Goal: Transaction & Acquisition: Purchase product/service

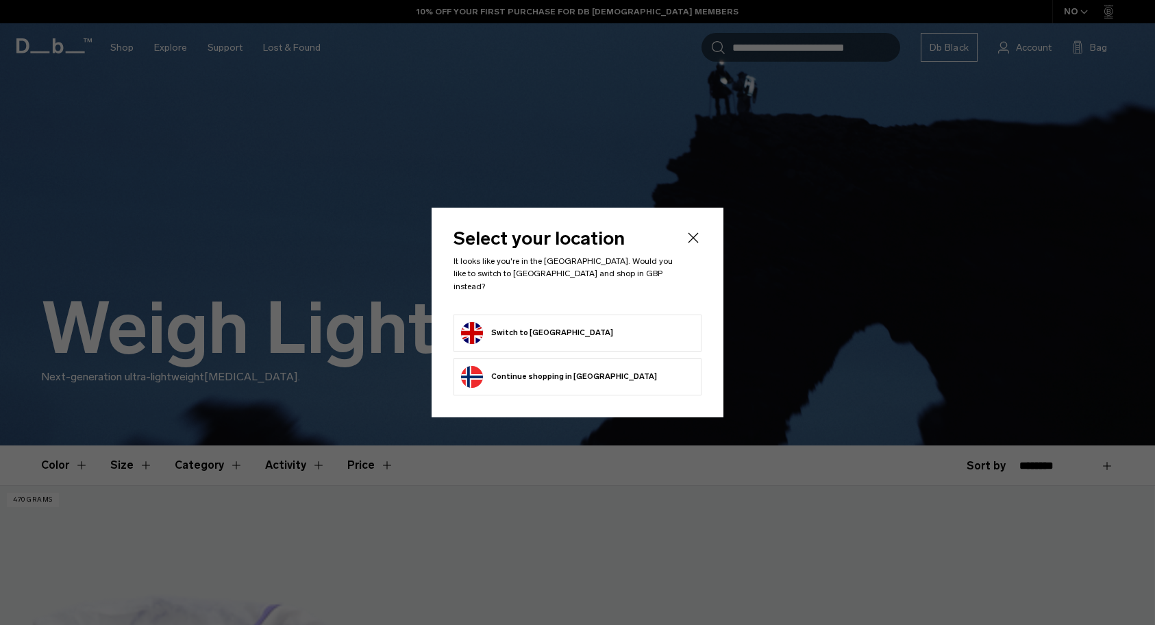
click at [552, 323] on button "Switch to United Kingdom" at bounding box center [537, 333] width 152 height 22
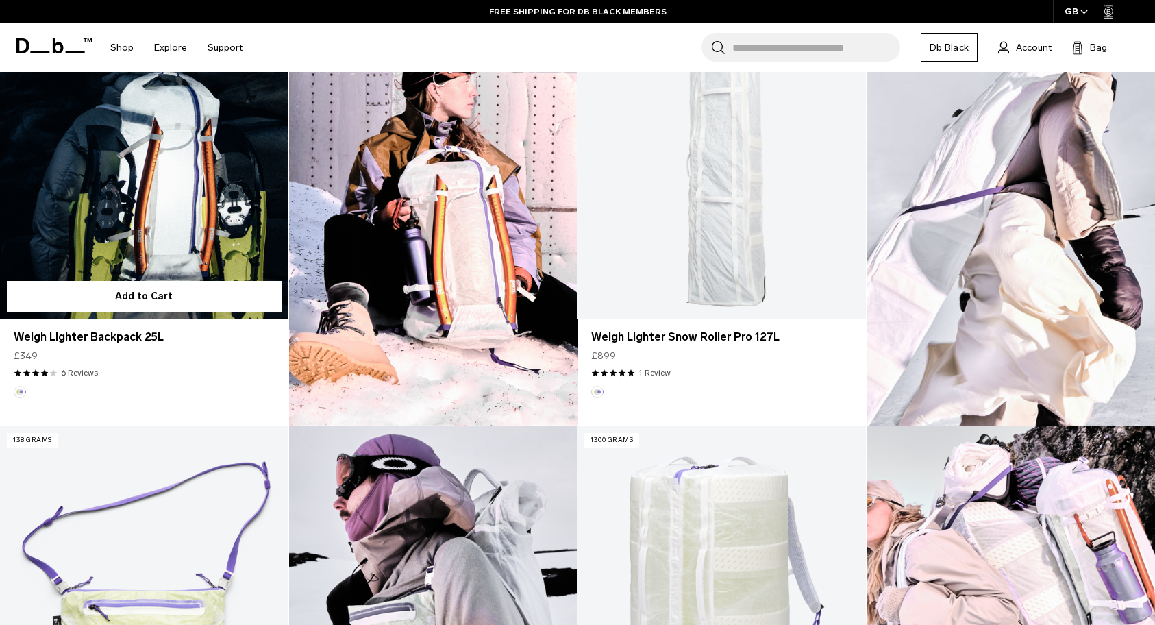
scroll to position [482, 0]
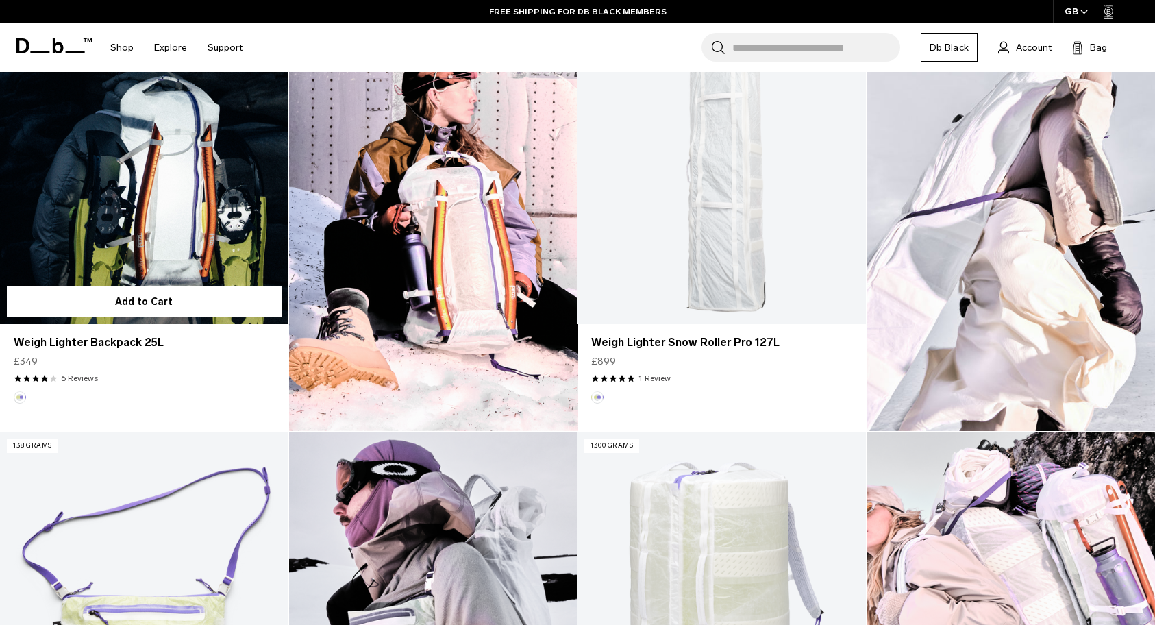
click at [187, 208] on link "Weigh Lighter Backpack 25L" at bounding box center [144, 163] width 288 height 320
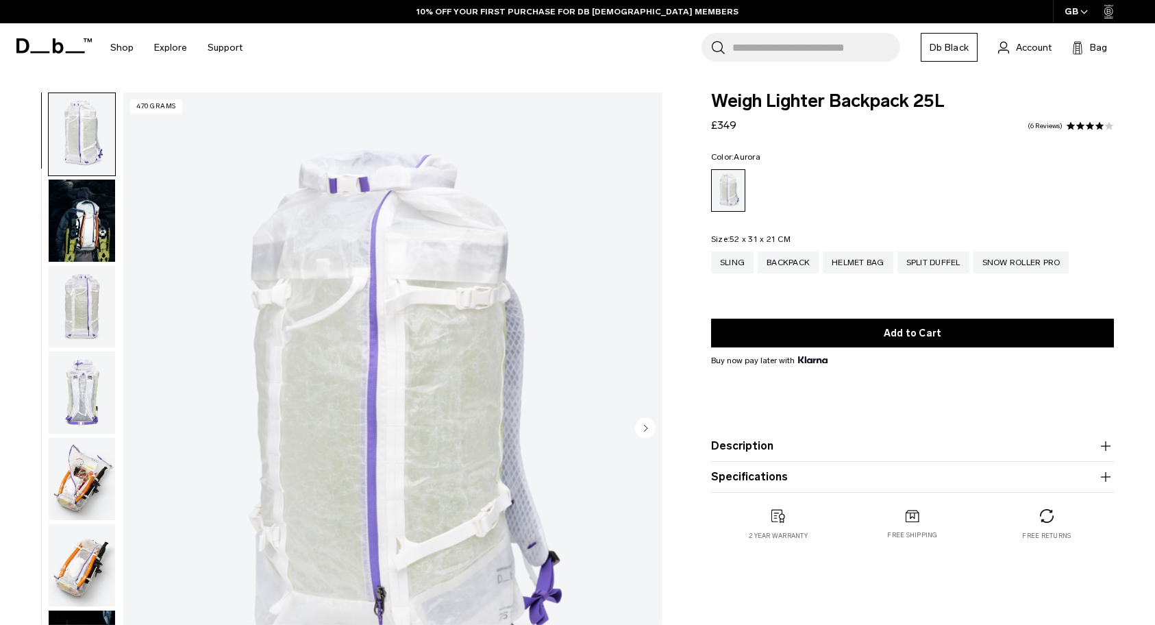
click at [70, 203] on img "button" at bounding box center [82, 220] width 66 height 82
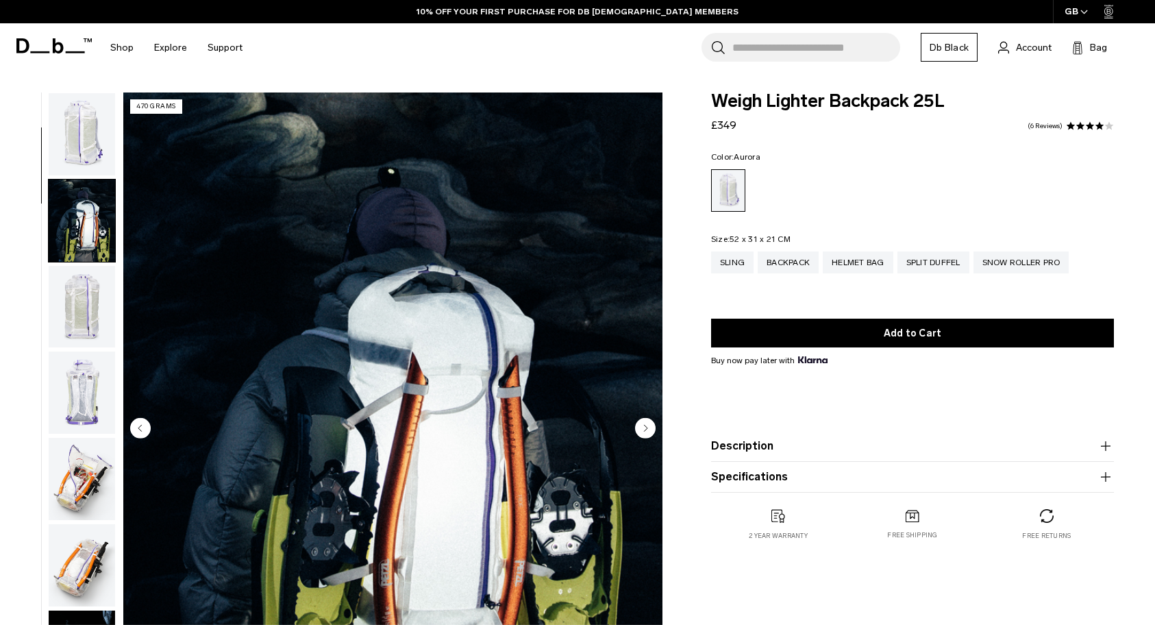
scroll to position [86, 0]
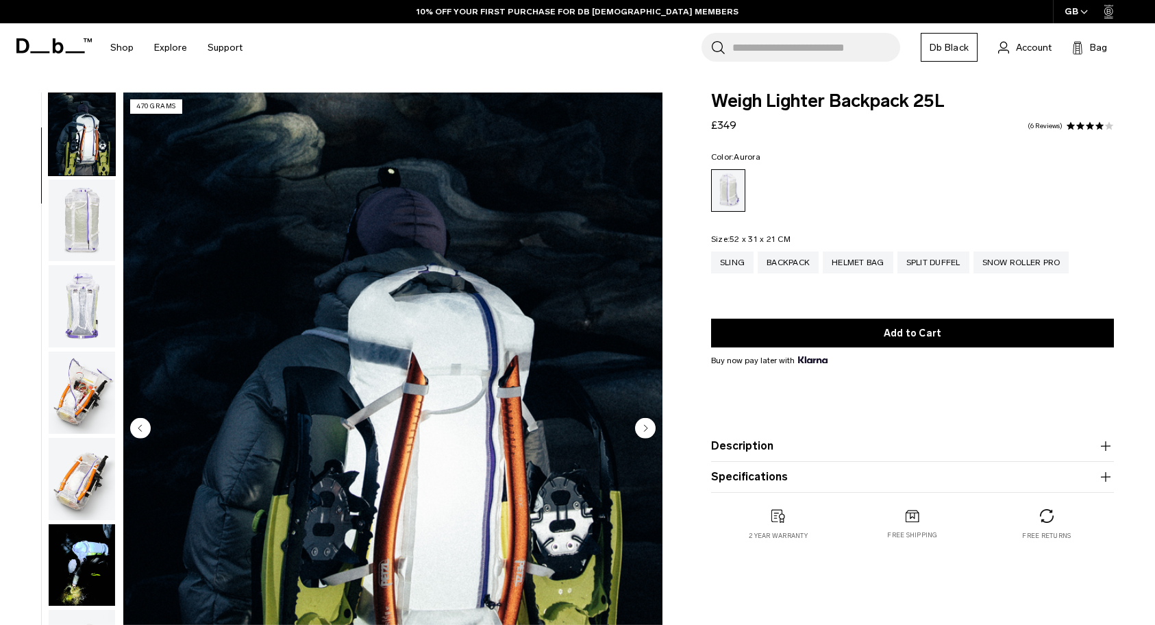
click at [82, 243] on img "button" at bounding box center [82, 220] width 66 height 82
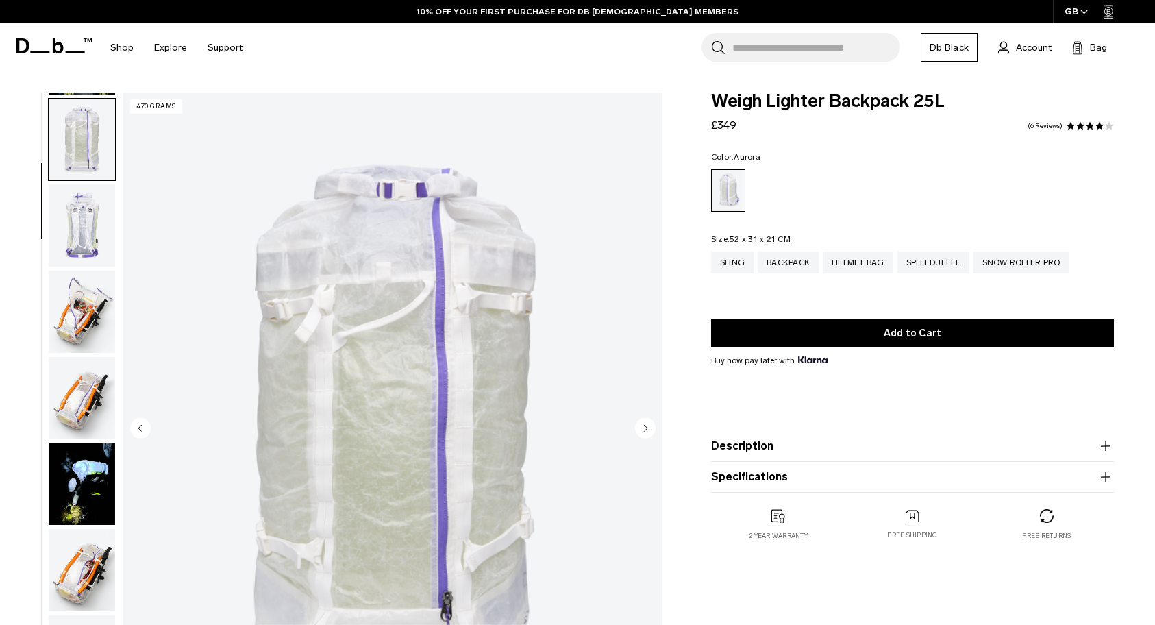
scroll to position [173, 0]
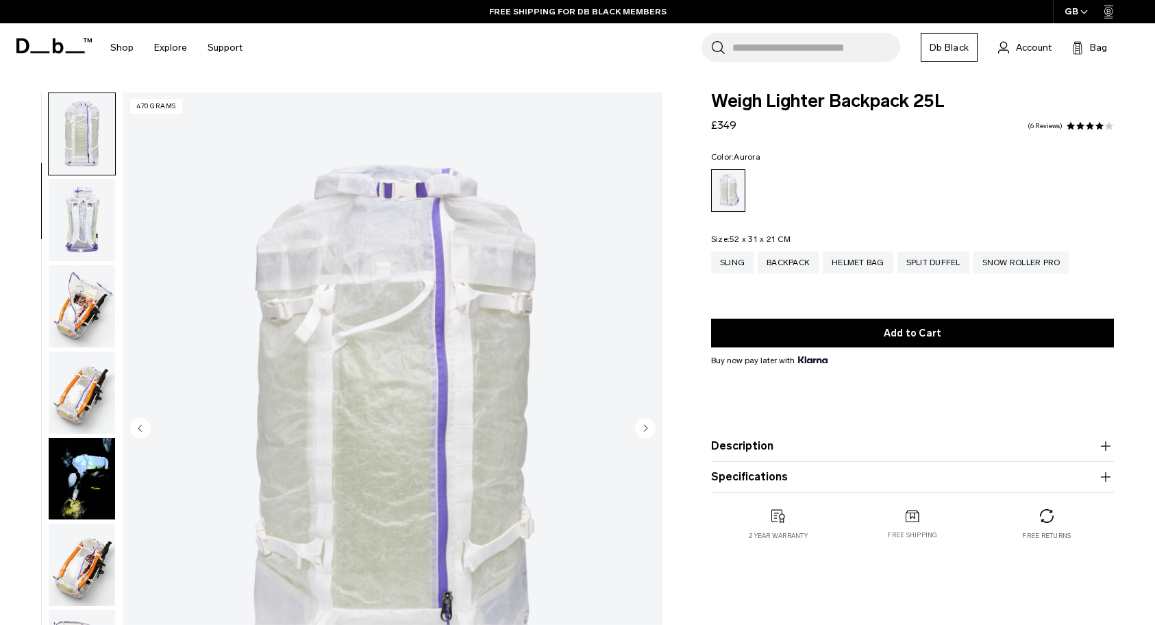
click at [82, 243] on img "button" at bounding box center [82, 220] width 66 height 82
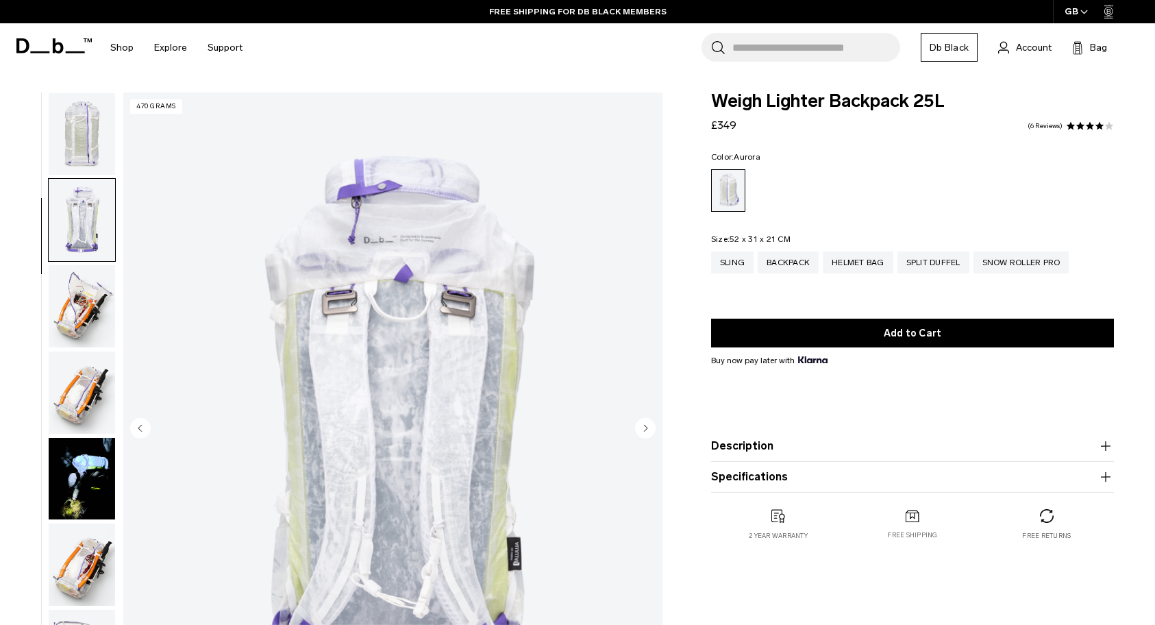
scroll to position [258, 0]
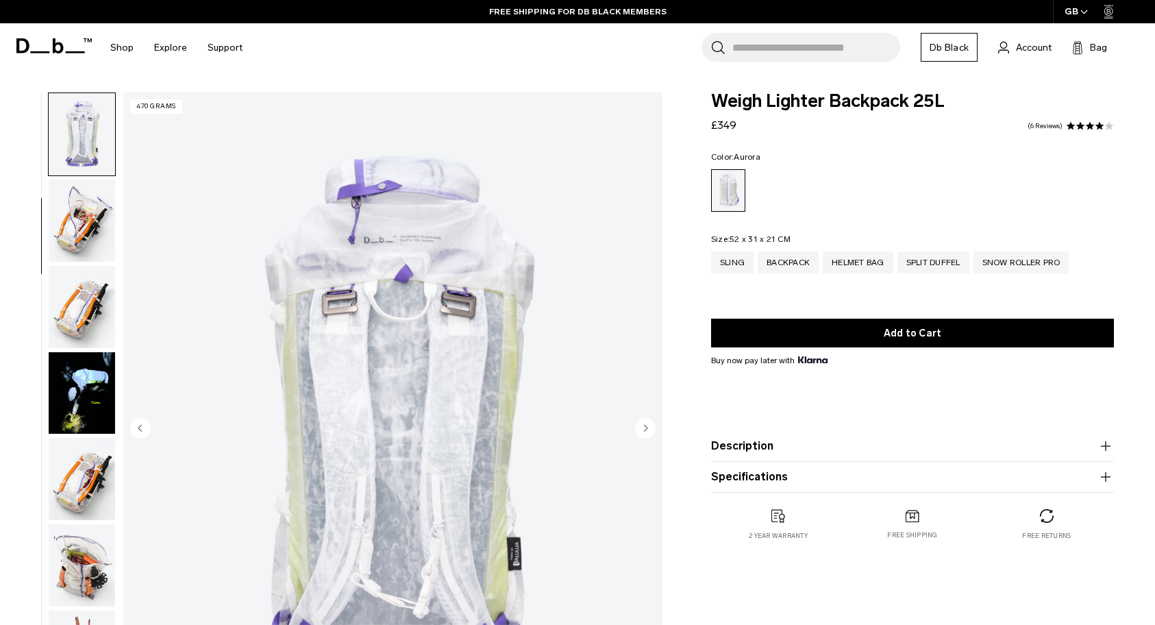
click at [82, 243] on img "button" at bounding box center [82, 220] width 66 height 82
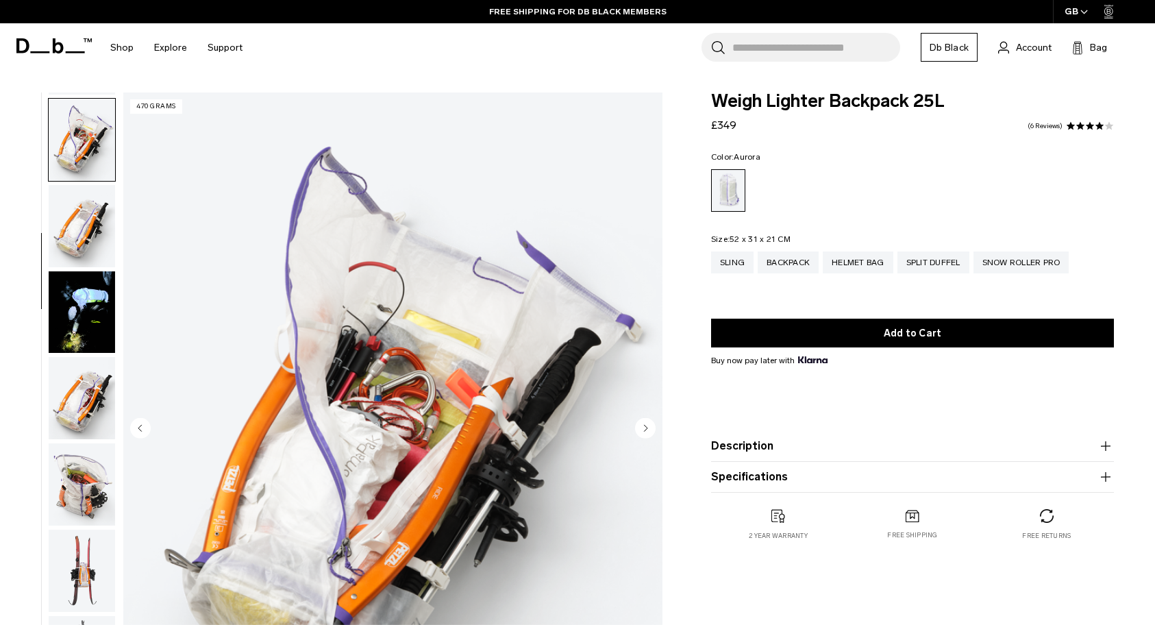
scroll to position [345, 0]
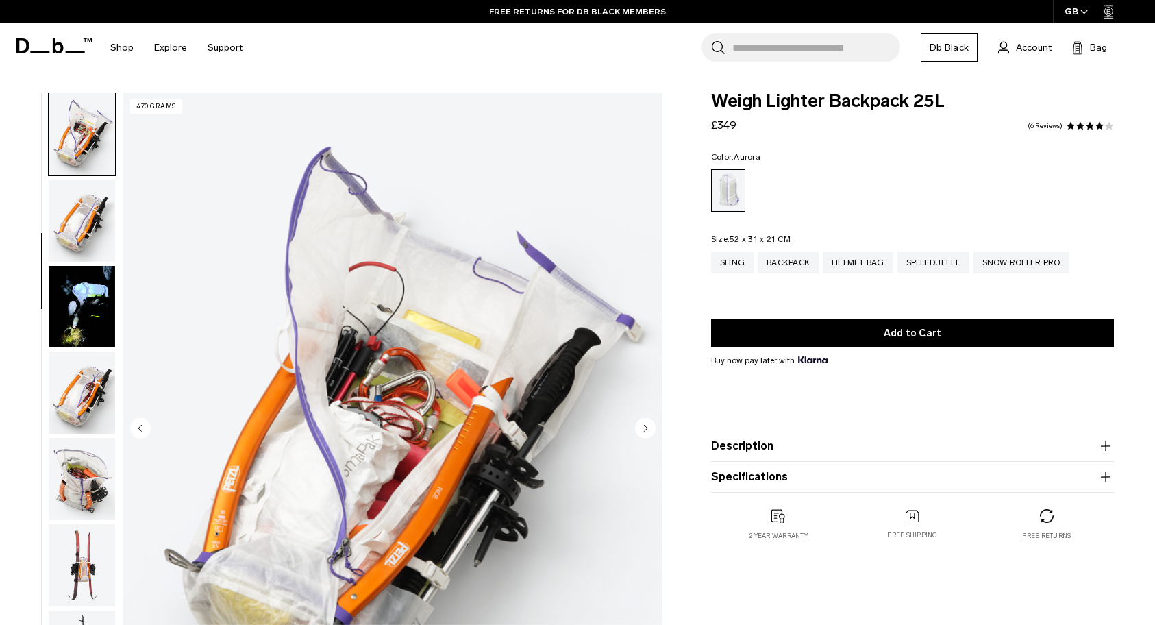
click at [82, 243] on img "button" at bounding box center [82, 220] width 66 height 82
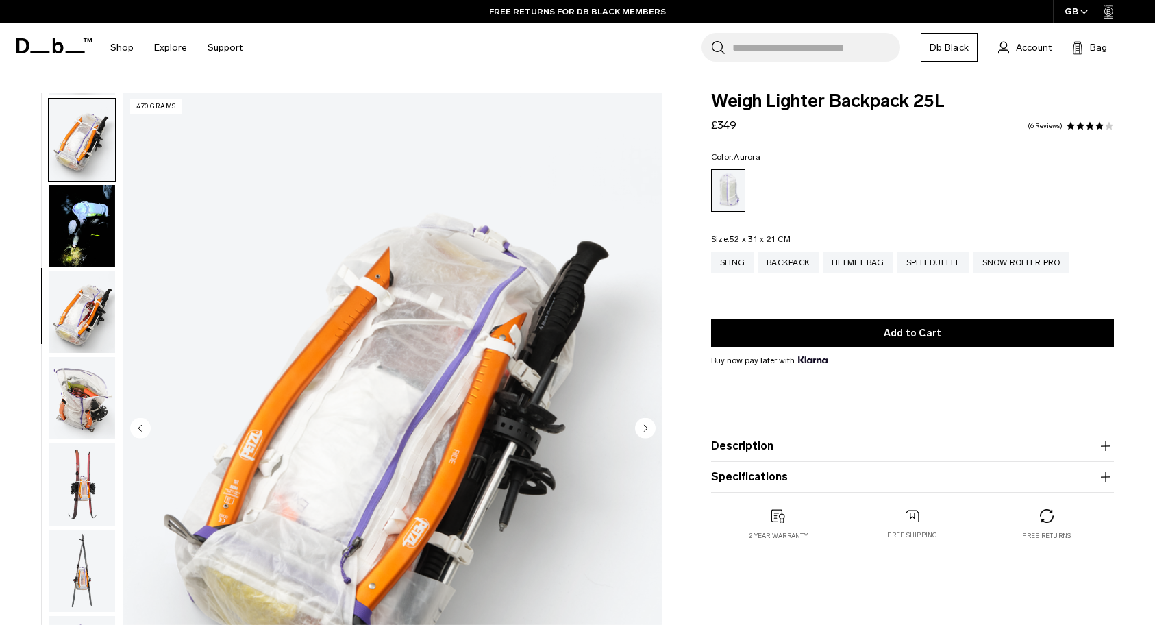
scroll to position [431, 0]
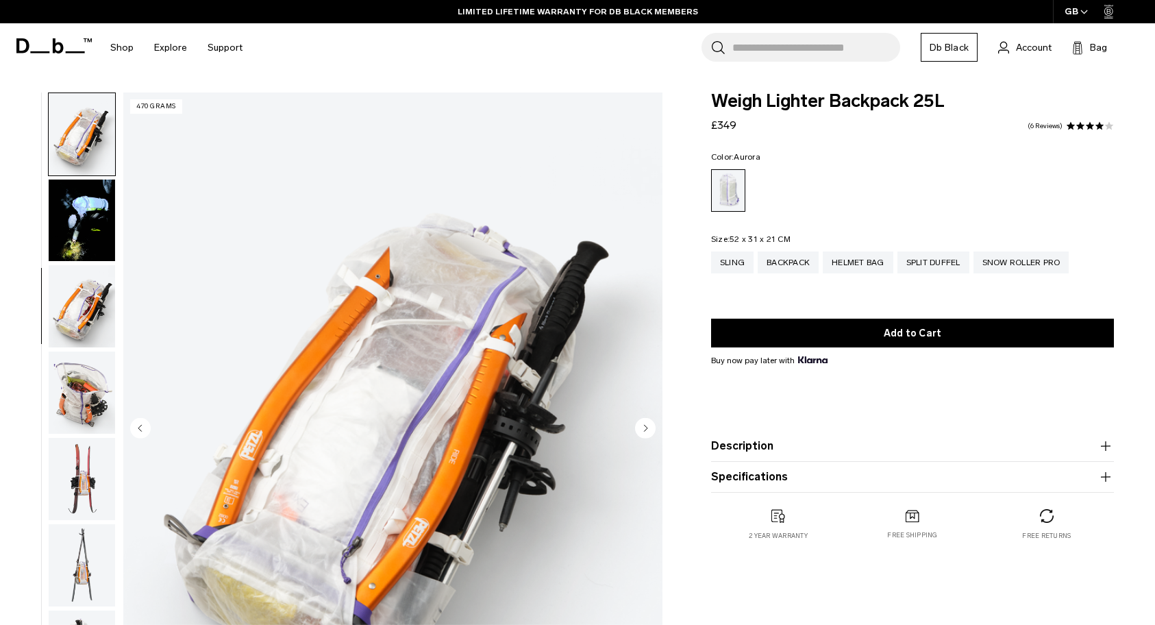
click at [82, 243] on img "button" at bounding box center [82, 220] width 66 height 82
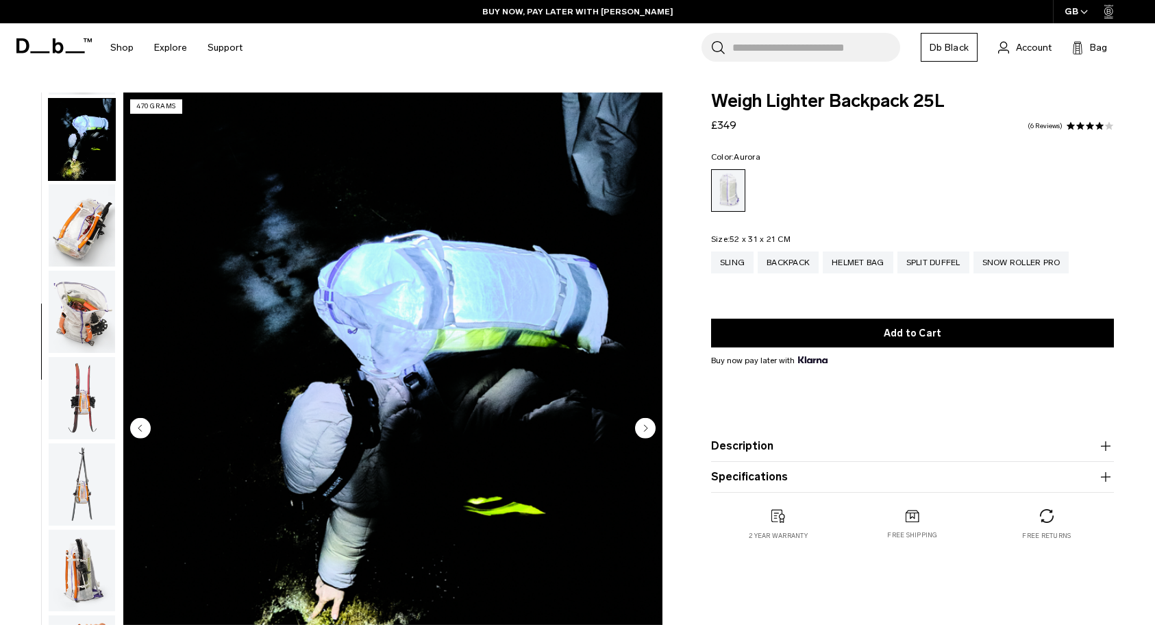
scroll to position [517, 0]
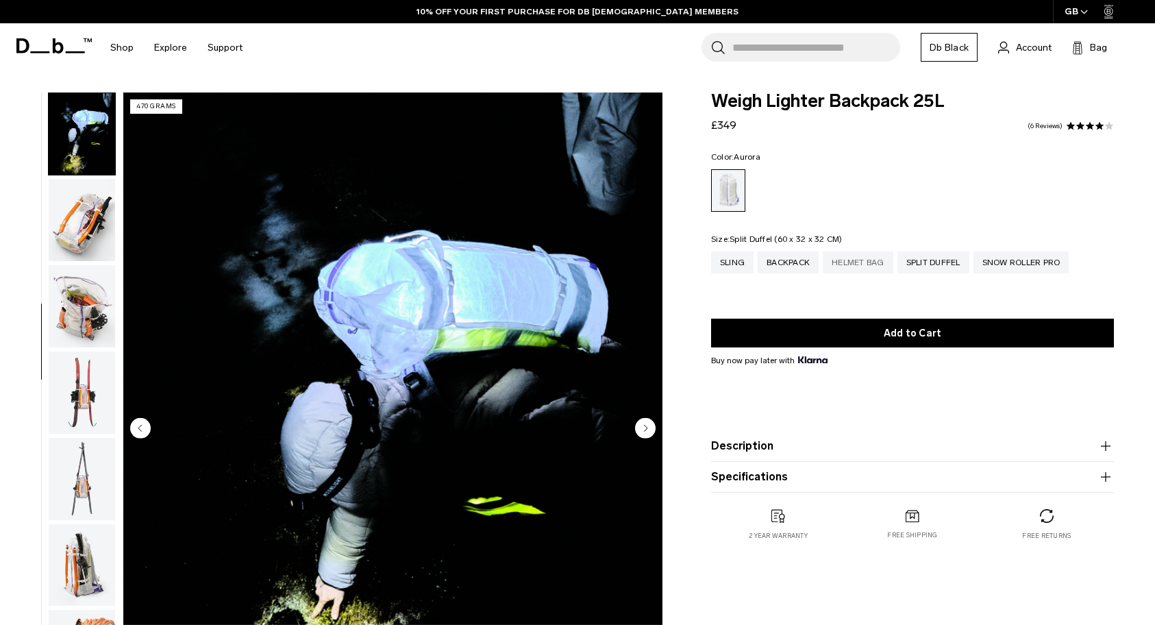
drag, startPoint x: 936, startPoint y: 265, endPoint x: 839, endPoint y: 266, distance: 97.3
click at [936, 265] on div "Split Duffel" at bounding box center [933, 262] width 72 height 22
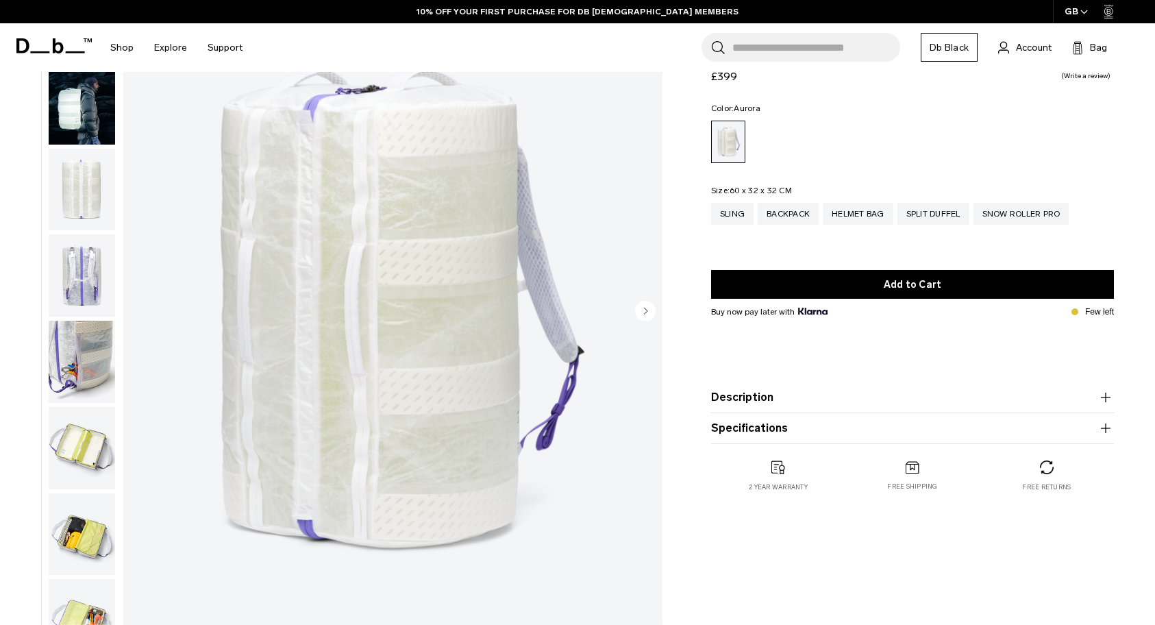
click at [643, 309] on circle "Next slide" at bounding box center [645, 310] width 21 height 21
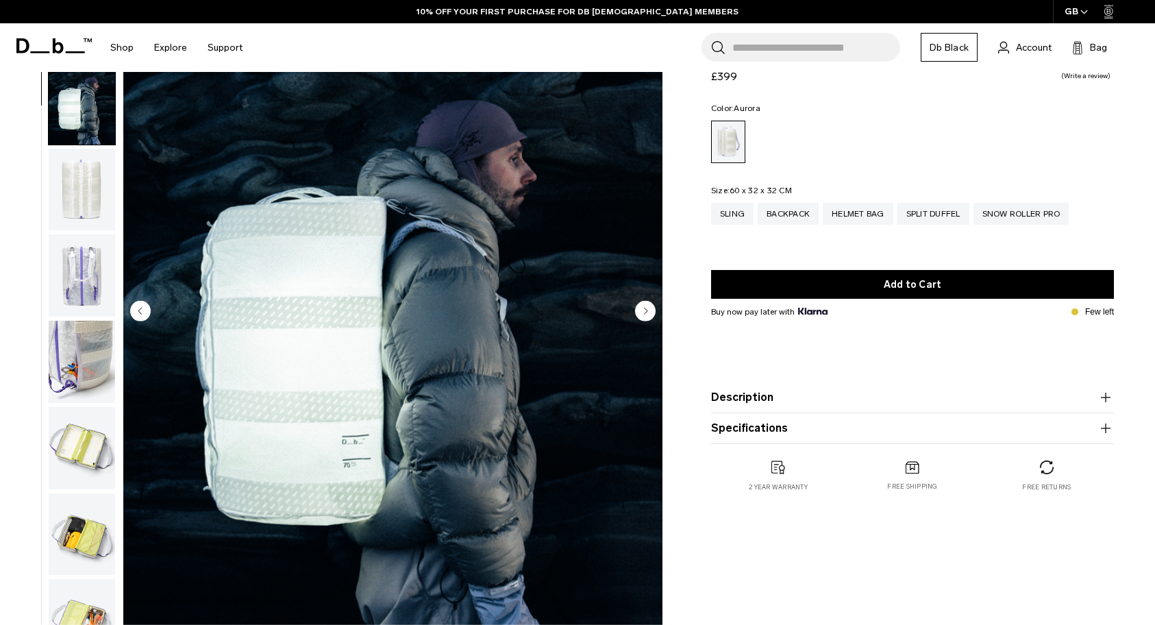
scroll to position [86, 0]
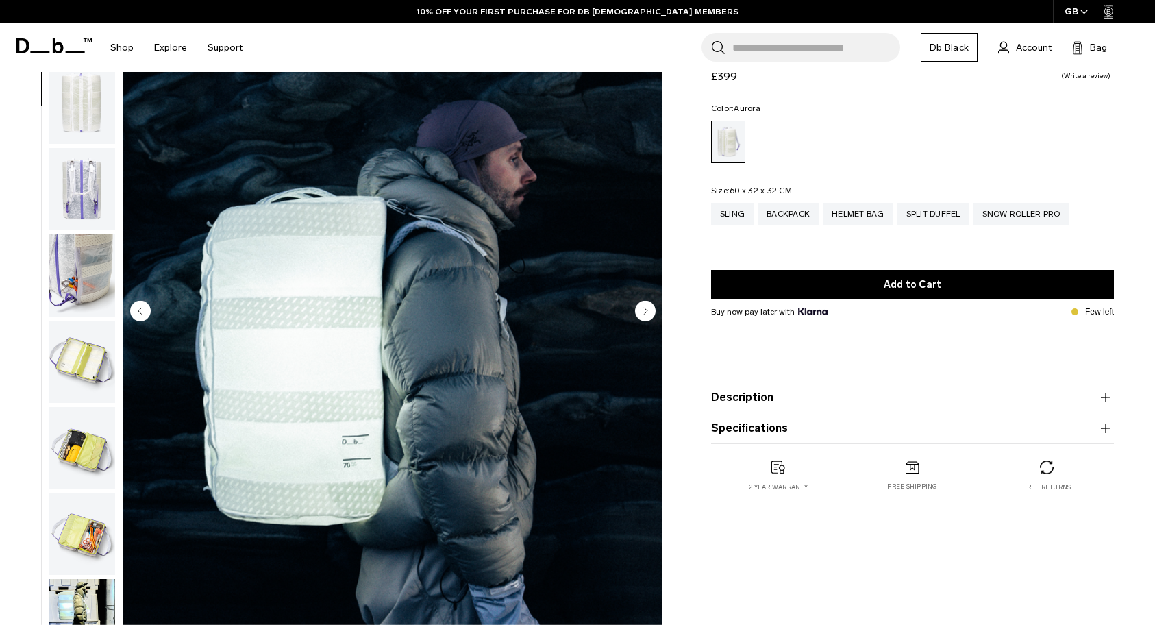
click at [643, 309] on circle "Next slide" at bounding box center [645, 310] width 21 height 21
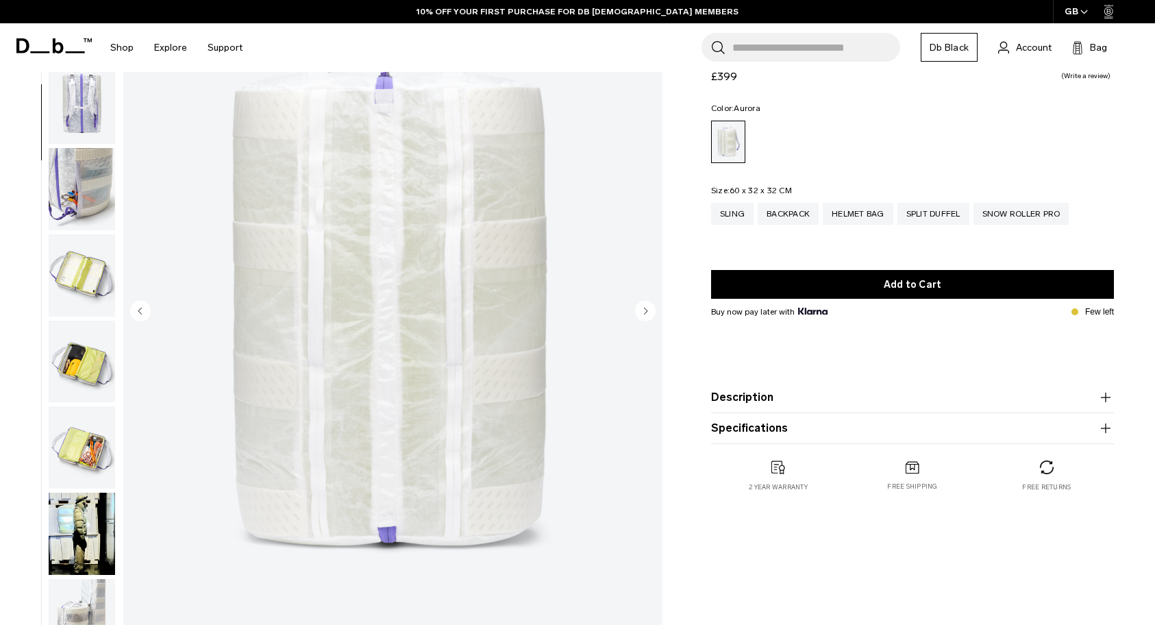
click at [643, 309] on circle "Next slide" at bounding box center [645, 310] width 21 height 21
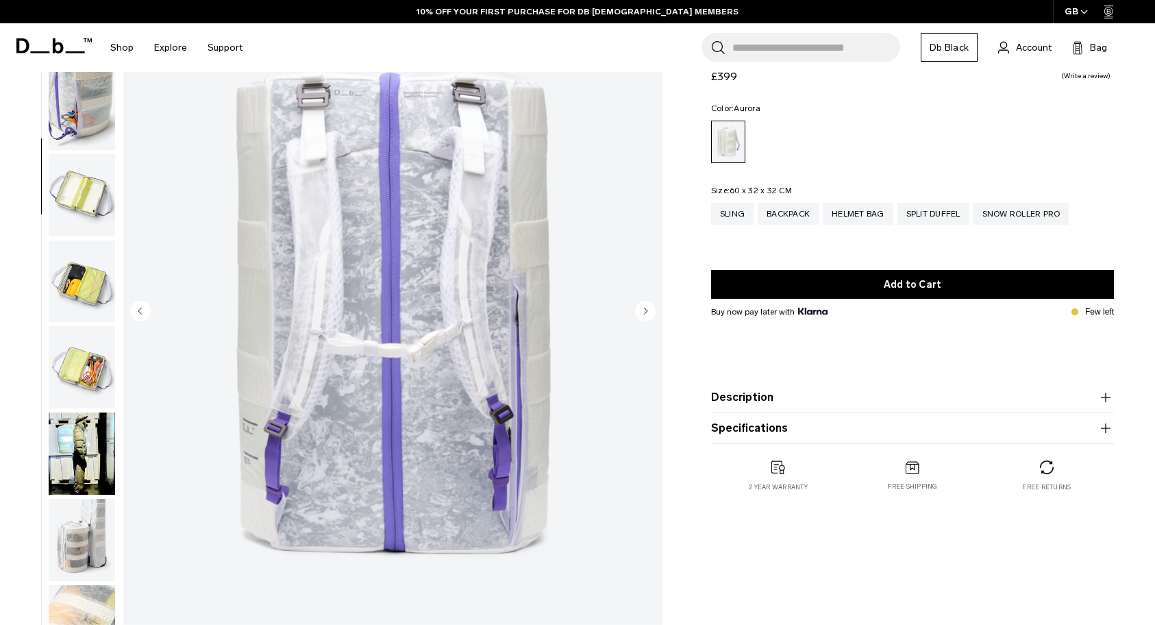
scroll to position [258, 0]
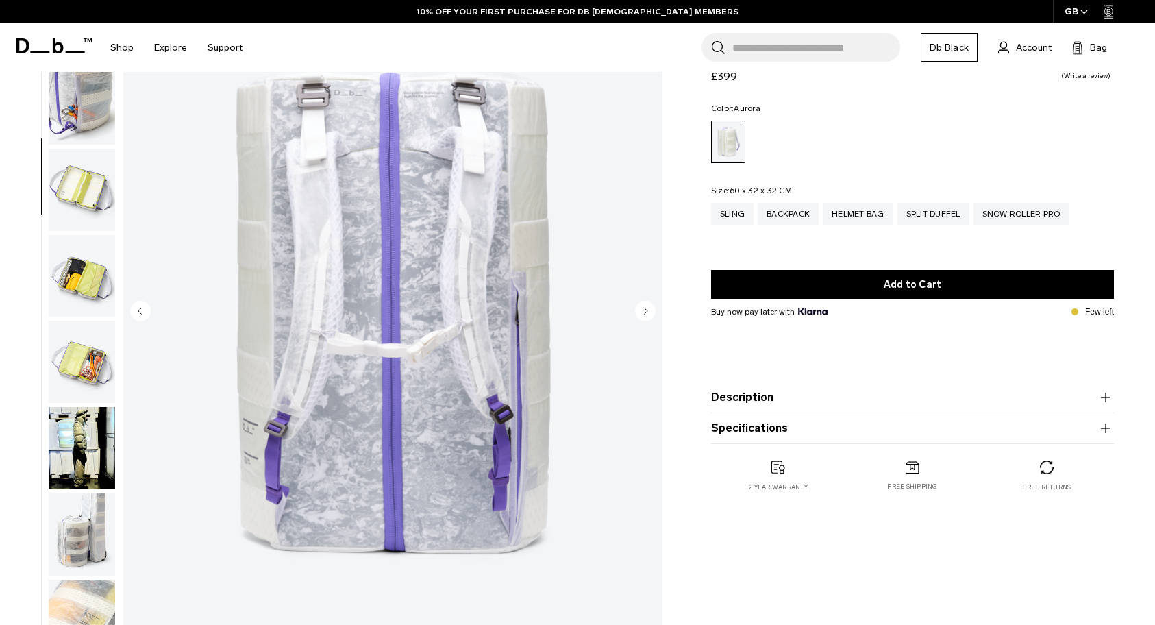
click at [643, 309] on circle "Next slide" at bounding box center [645, 310] width 21 height 21
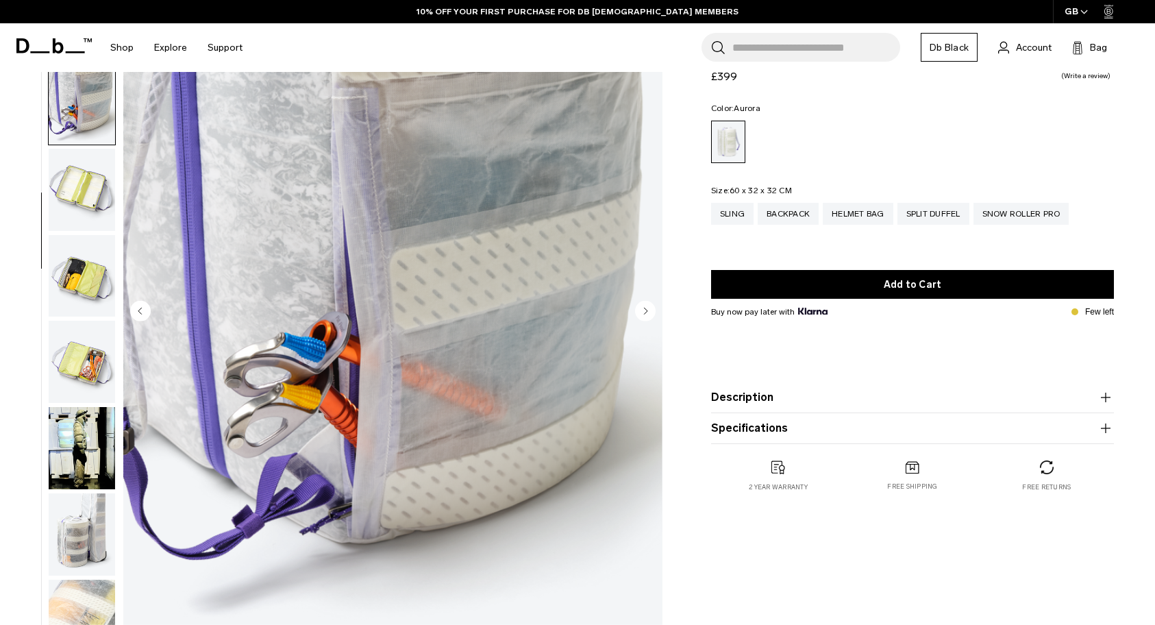
scroll to position [345, 0]
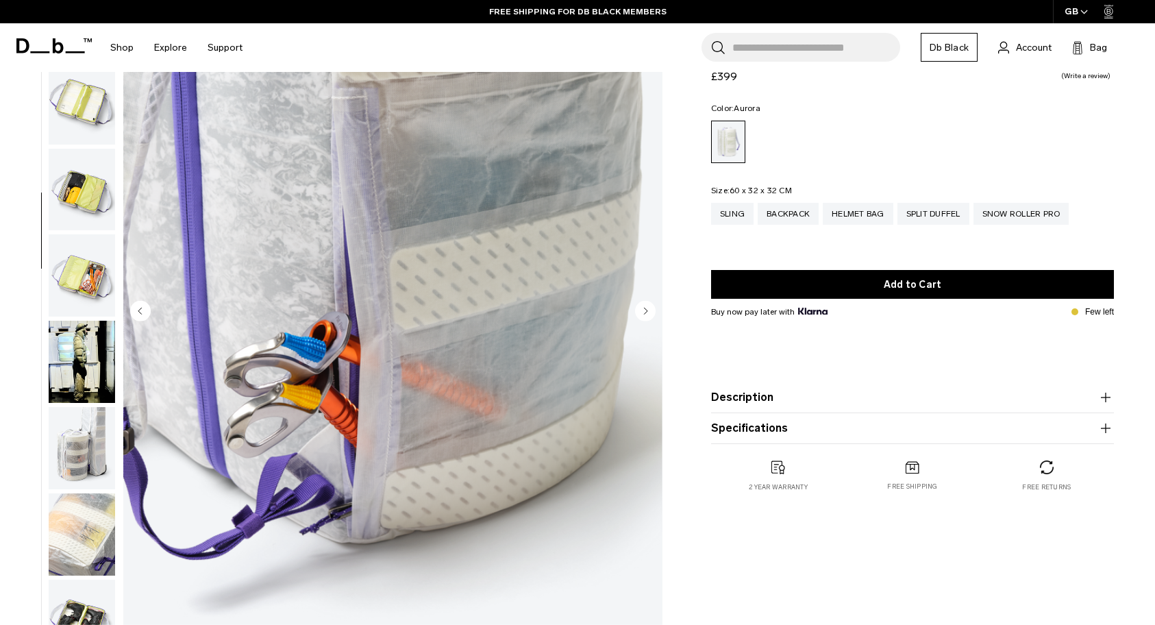
click at [643, 309] on circle "Next slide" at bounding box center [645, 310] width 21 height 21
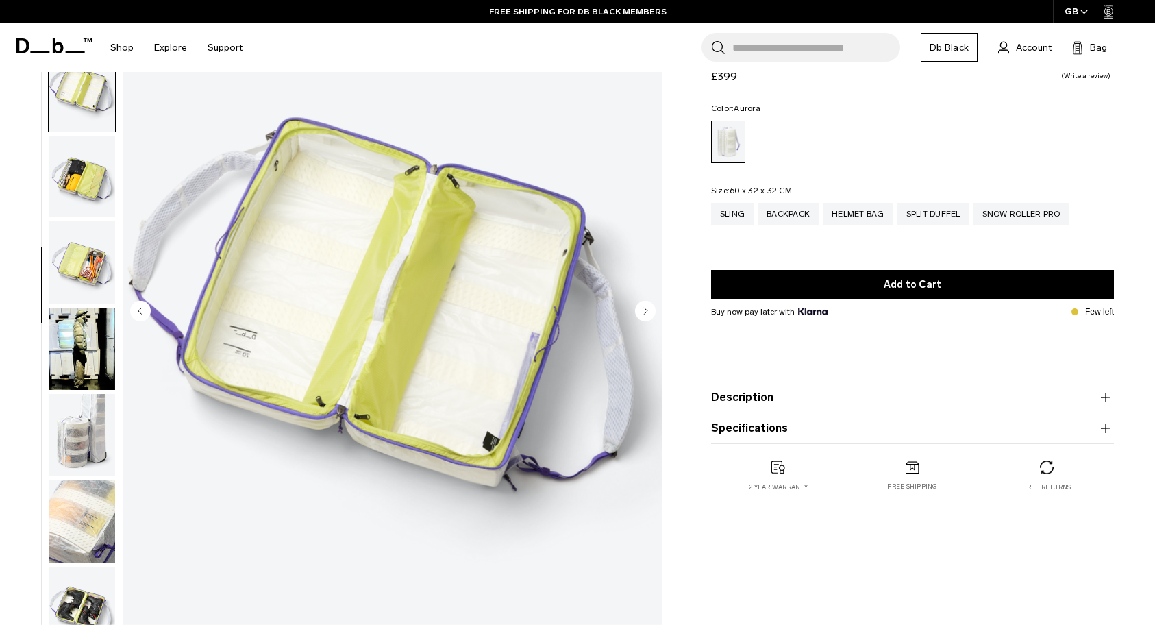
click at [643, 309] on circle "Next slide" at bounding box center [645, 310] width 21 height 21
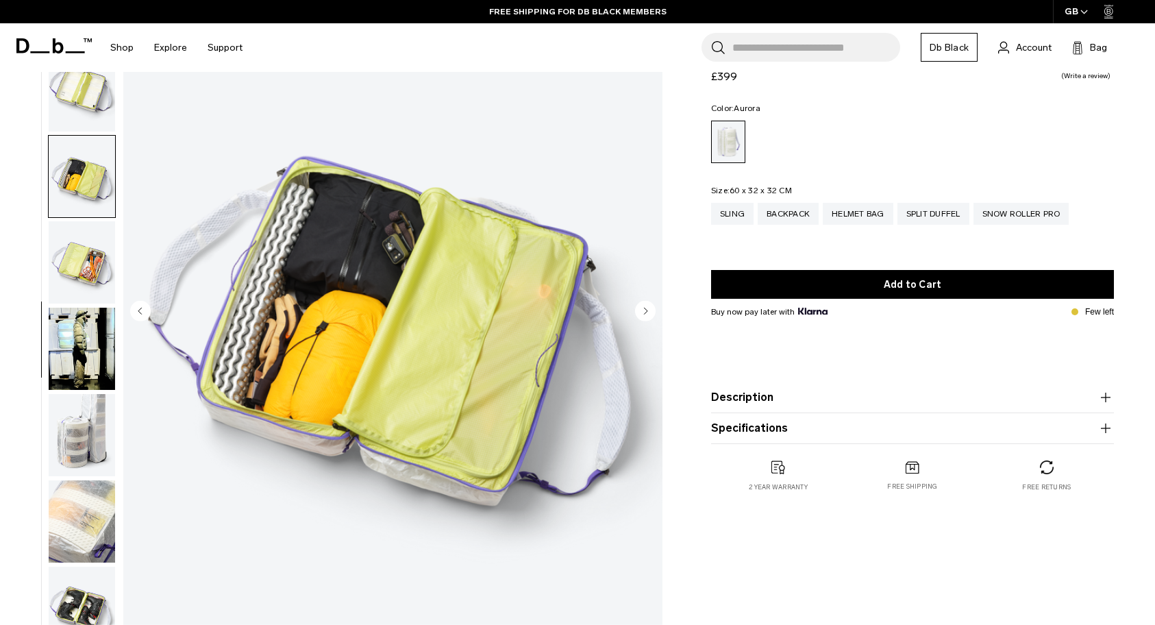
click at [643, 309] on circle "Next slide" at bounding box center [645, 310] width 21 height 21
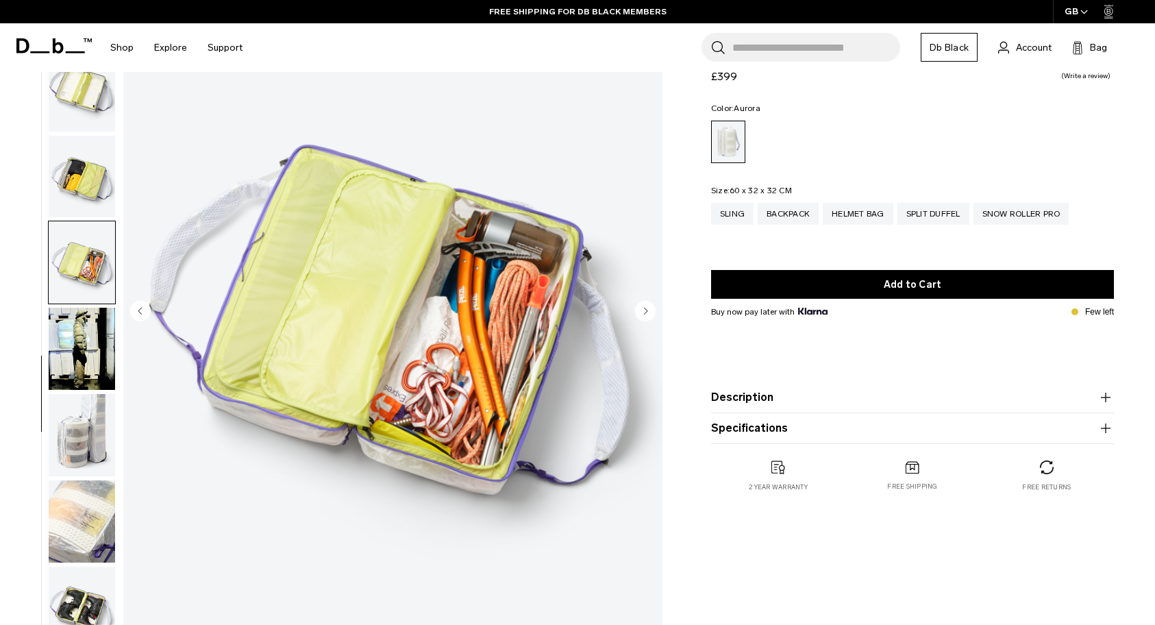
click at [643, 309] on circle "Next slide" at bounding box center [645, 310] width 21 height 21
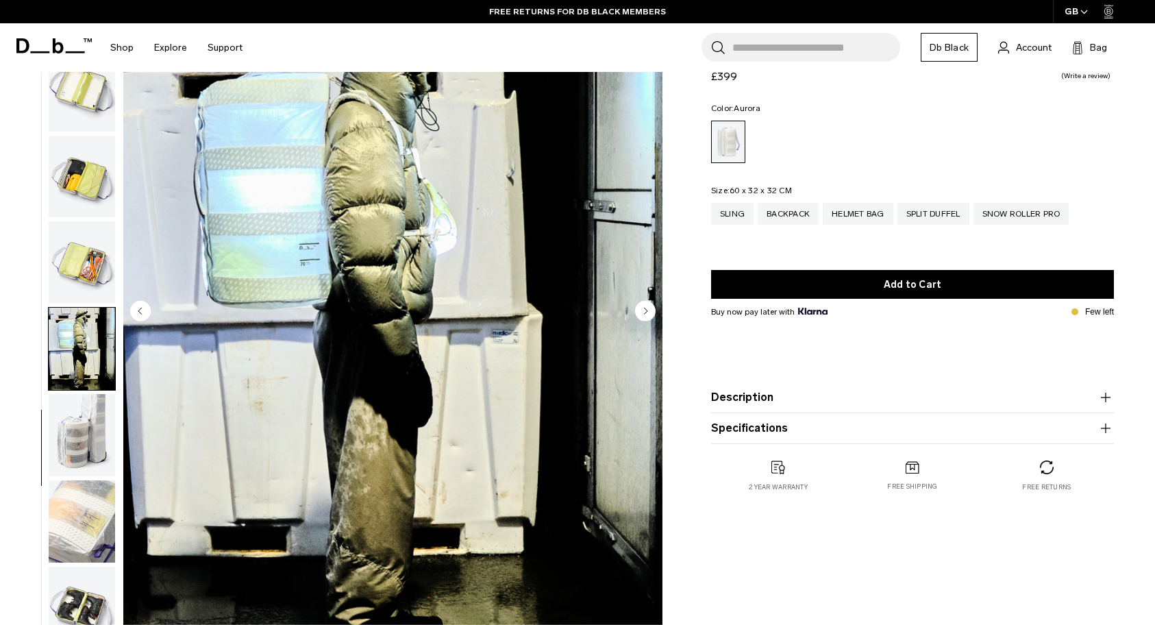
click at [643, 309] on circle "Next slide" at bounding box center [645, 310] width 21 height 21
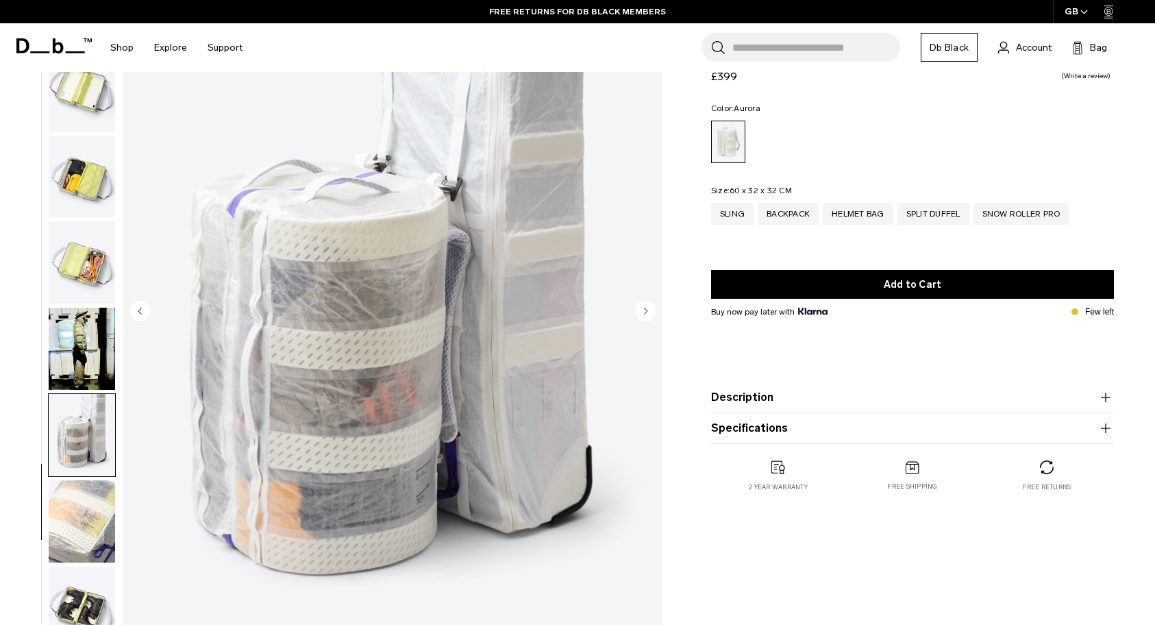
click at [643, 309] on circle "Next slide" at bounding box center [645, 310] width 21 height 21
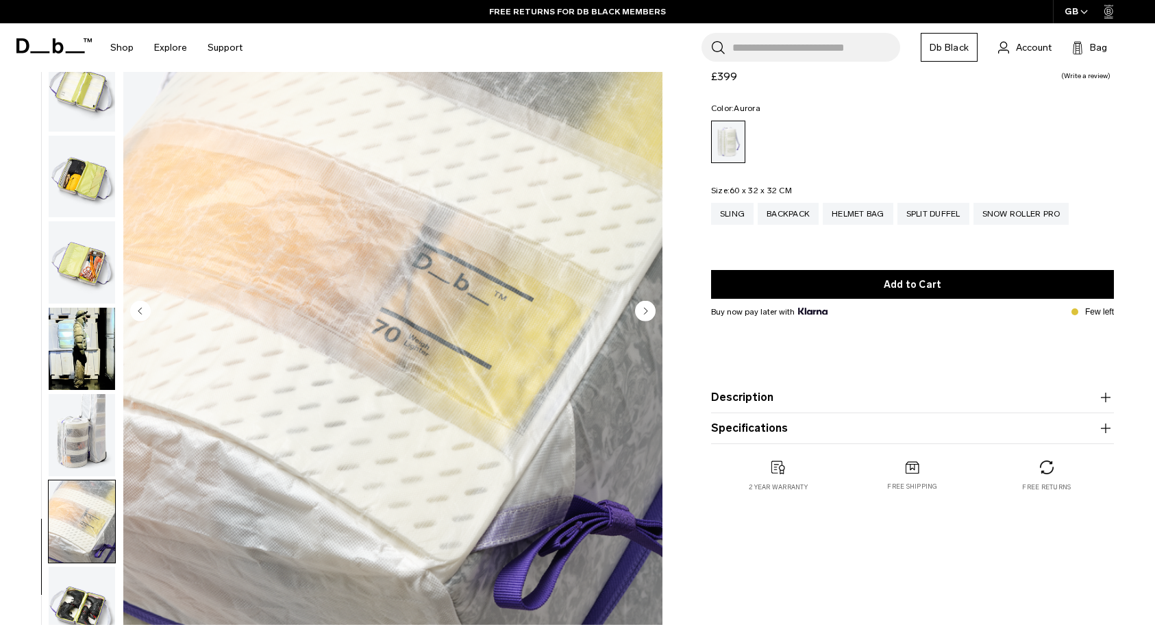
click at [643, 309] on circle "Next slide" at bounding box center [645, 310] width 21 height 21
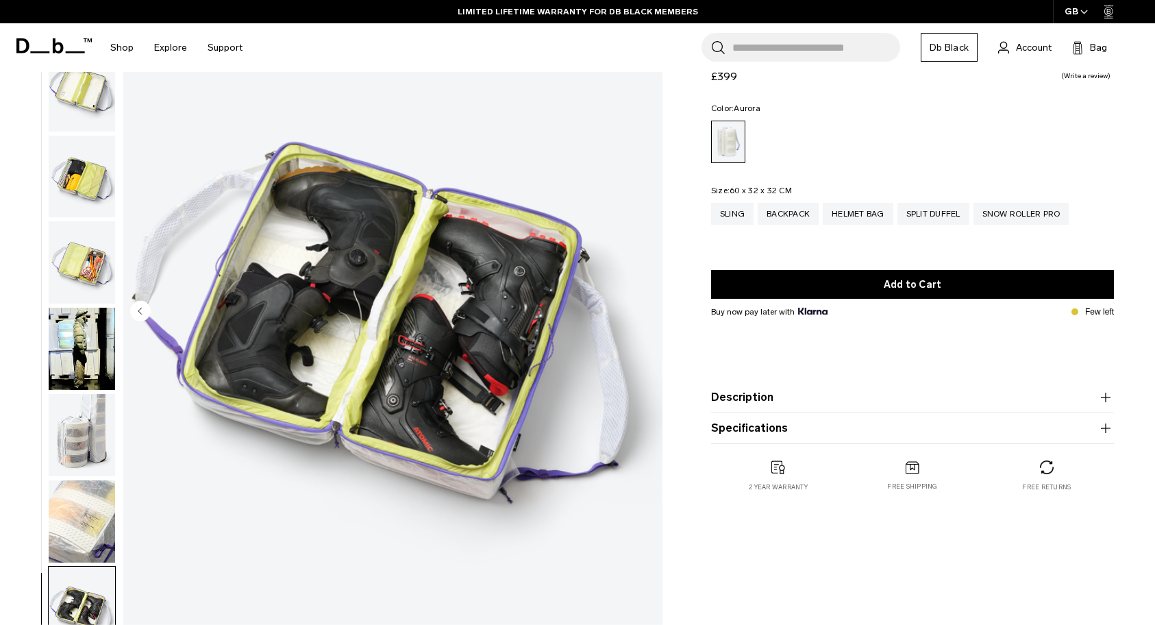
click at [643, 309] on img "12 / 12" at bounding box center [392, 311] width 539 height 673
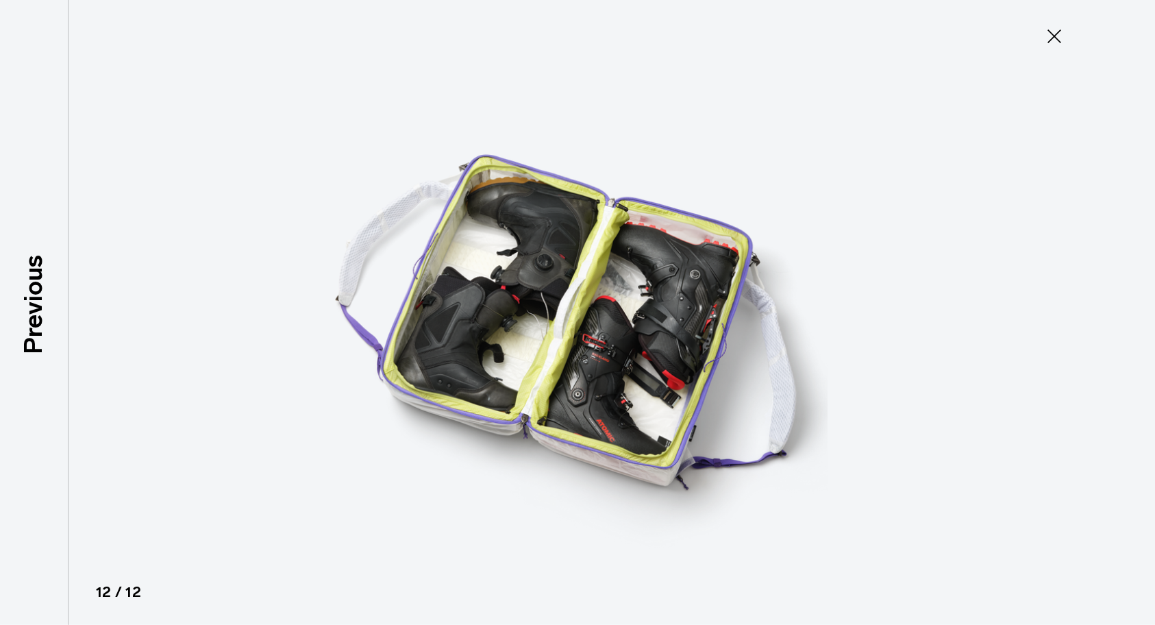
drag, startPoint x: 1056, startPoint y: 31, endPoint x: 1046, endPoint y: 50, distance: 21.8
click at [1056, 31] on icon at bounding box center [1054, 36] width 22 height 22
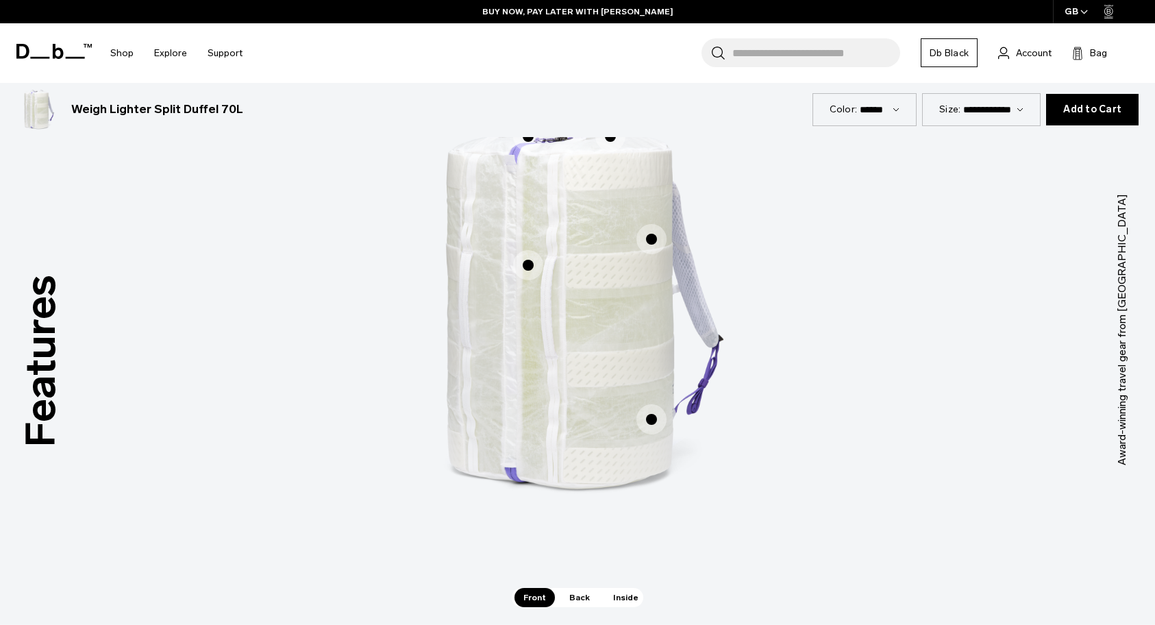
scroll to position [801, 0]
click at [610, 143] on span "1 / 3" at bounding box center [610, 134] width 30 height 30
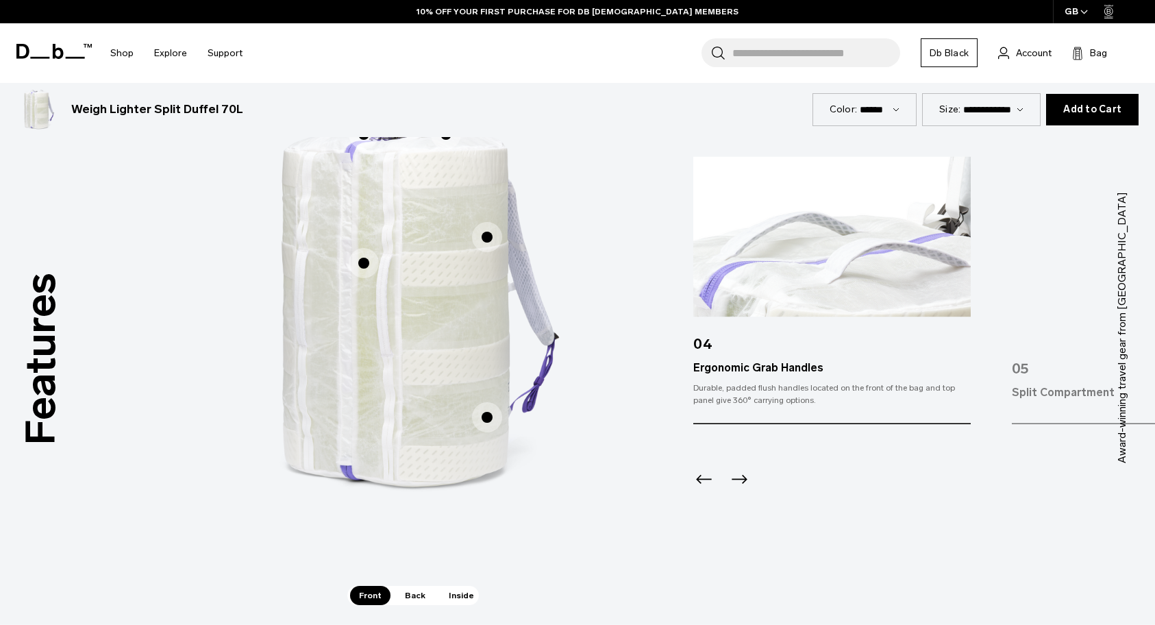
click at [743, 478] on icon "Next slide" at bounding box center [740, 479] width 16 height 9
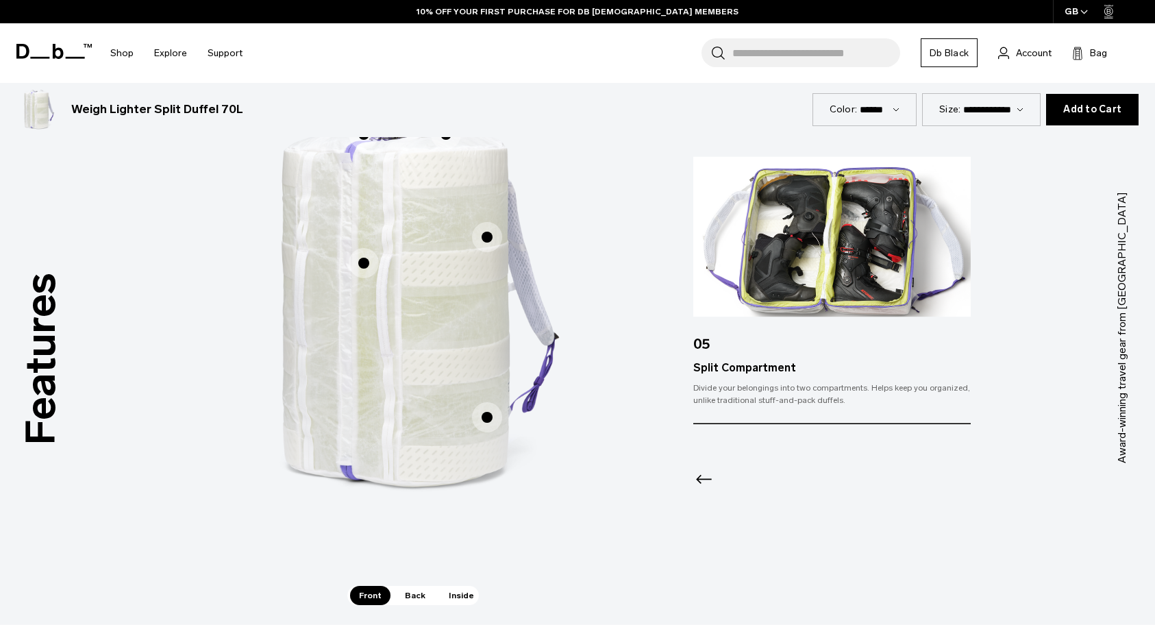
click at [482, 416] on span "1 / 3" at bounding box center [487, 417] width 30 height 30
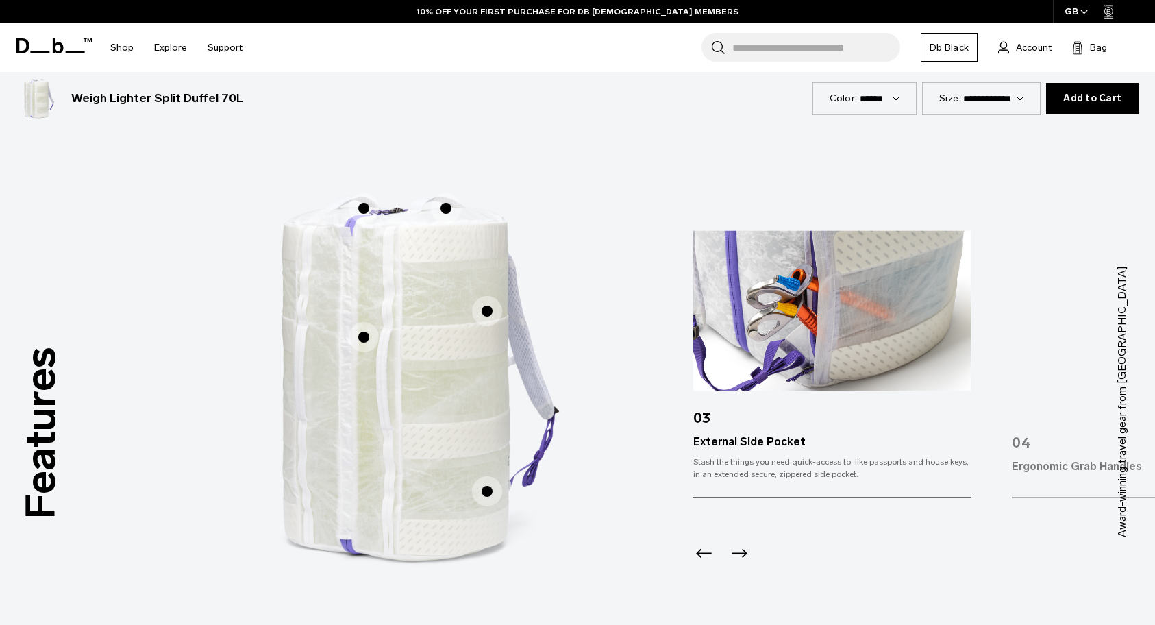
scroll to position [725, 0]
click at [706, 558] on icon "Previous slide" at bounding box center [704, 555] width 22 height 22
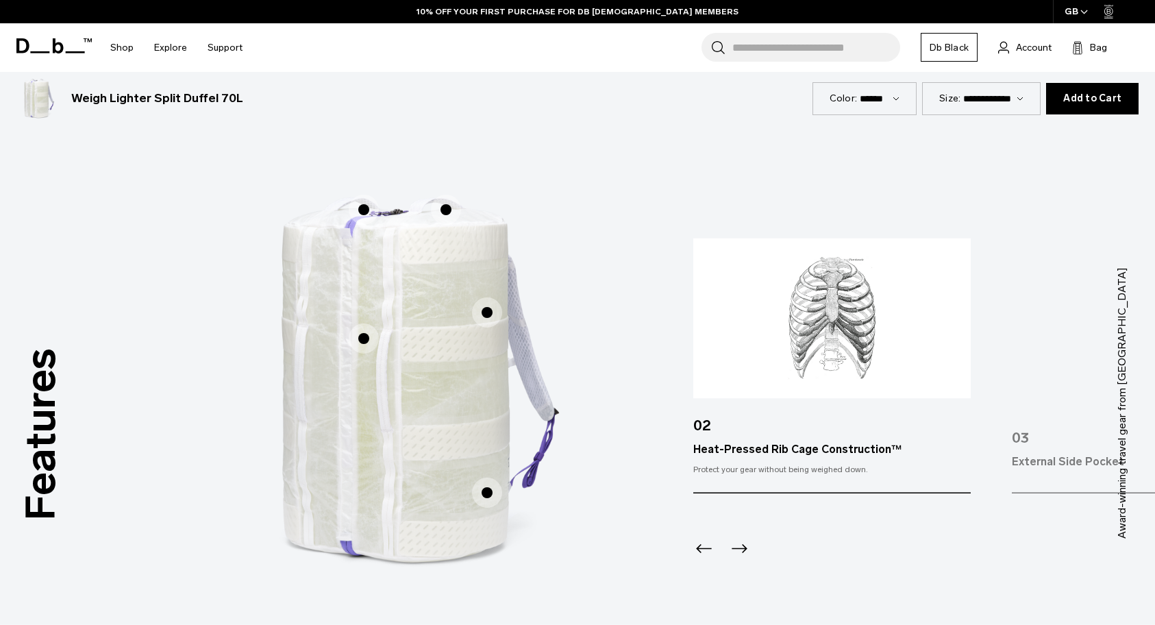
click at [706, 558] on icon "Previous slide" at bounding box center [704, 549] width 22 height 22
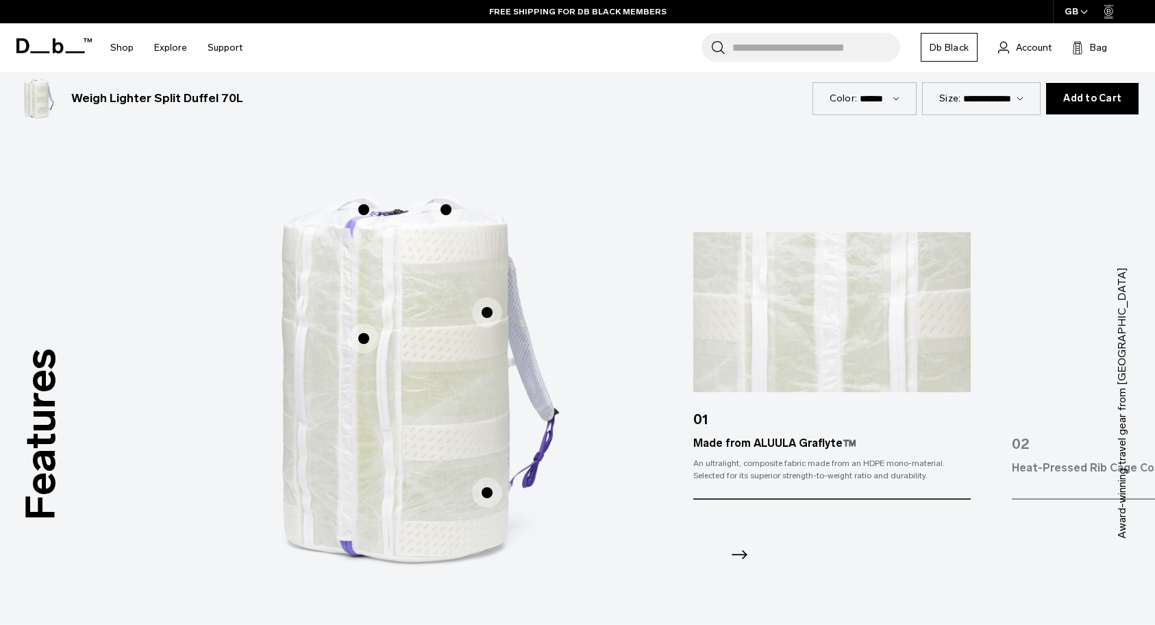
click at [742, 558] on icon "Next slide" at bounding box center [739, 555] width 22 height 22
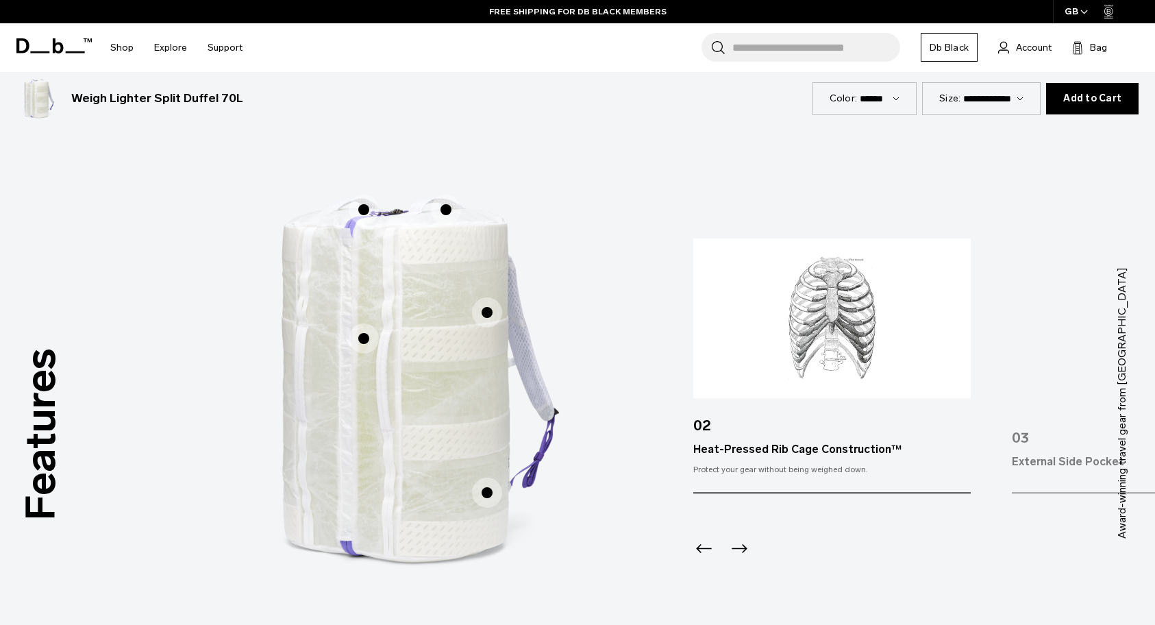
click at [807, 317] on img "2 / 5" at bounding box center [831, 318] width 277 height 160
click at [1042, 384] on img "3 / 5" at bounding box center [1150, 318] width 277 height 160
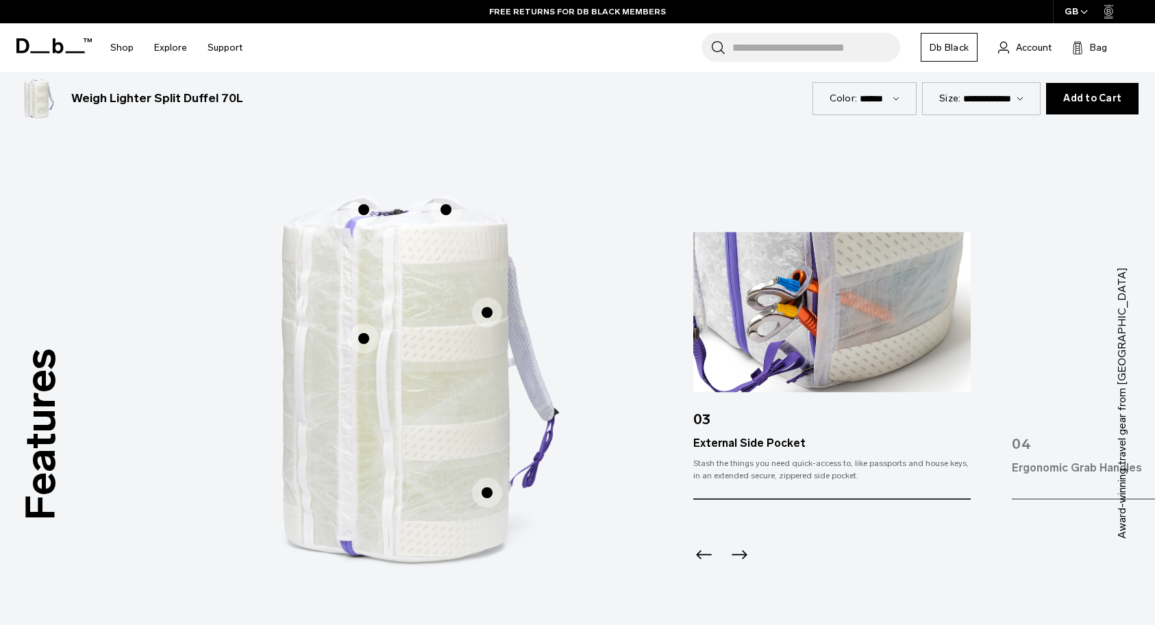
click at [360, 339] on span "1 / 3" at bounding box center [364, 338] width 30 height 30
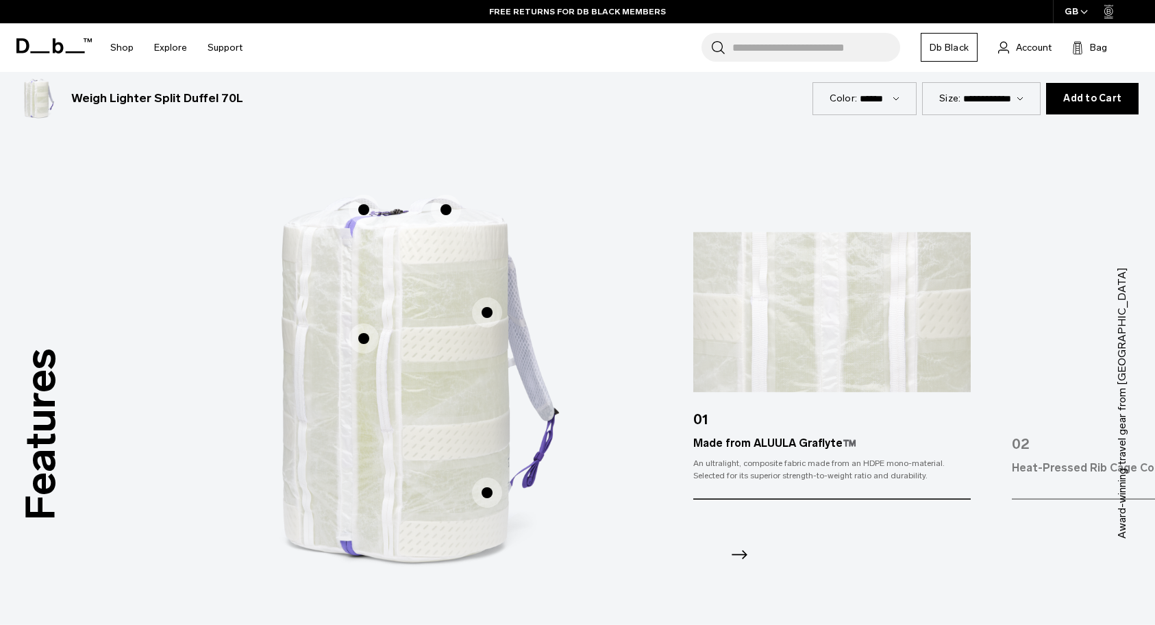
click at [489, 312] on span "1 / 3" at bounding box center [487, 312] width 30 height 30
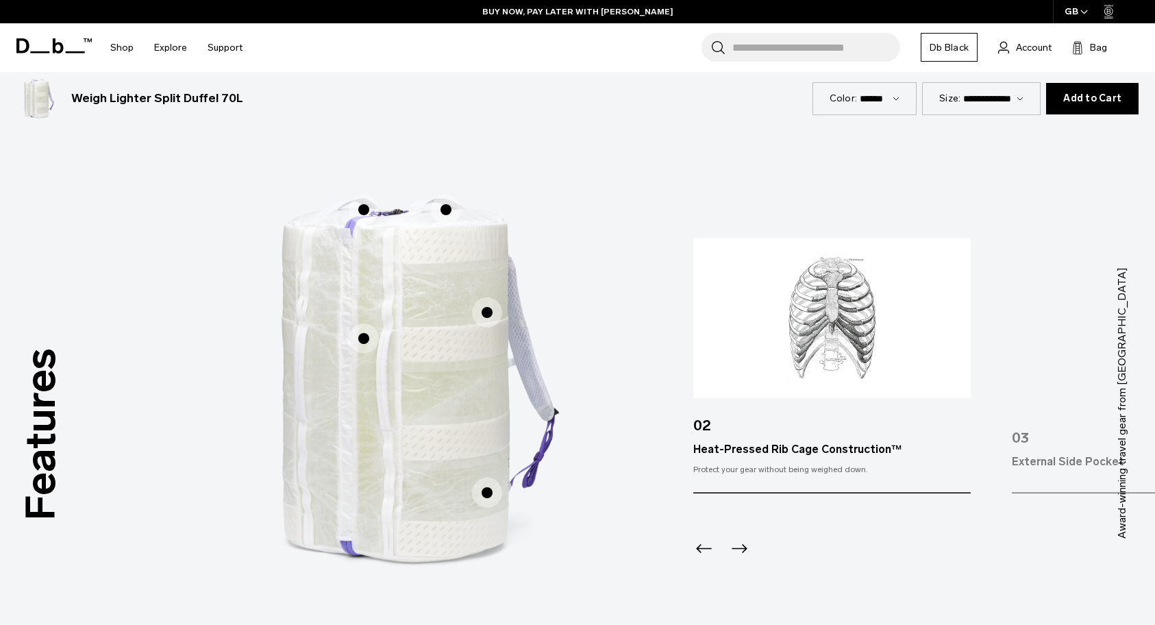
click at [446, 210] on span "1 / 3" at bounding box center [446, 210] width 30 height 30
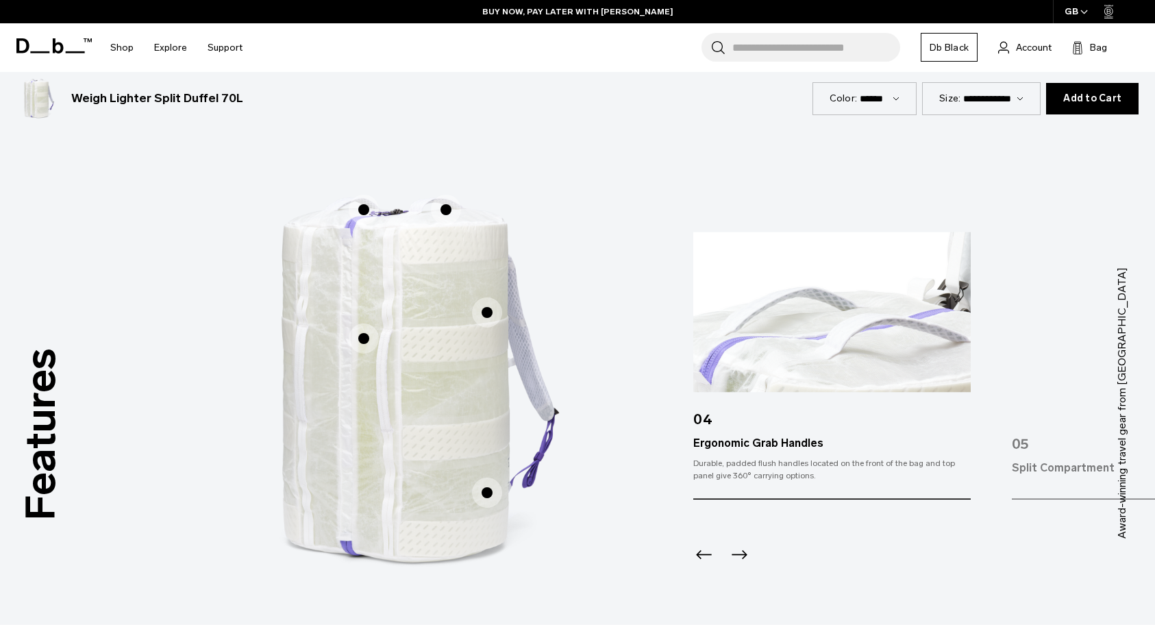
click at [367, 208] on span "1 / 3" at bounding box center [364, 210] width 30 height 30
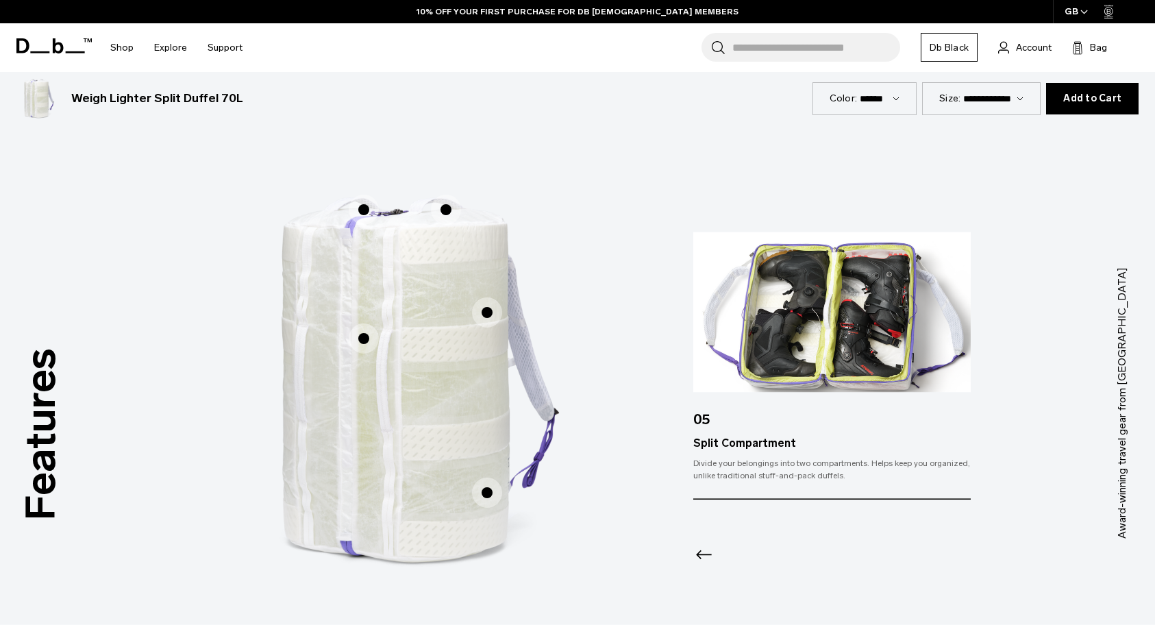
click at [485, 494] on span "1 / 3" at bounding box center [487, 492] width 30 height 30
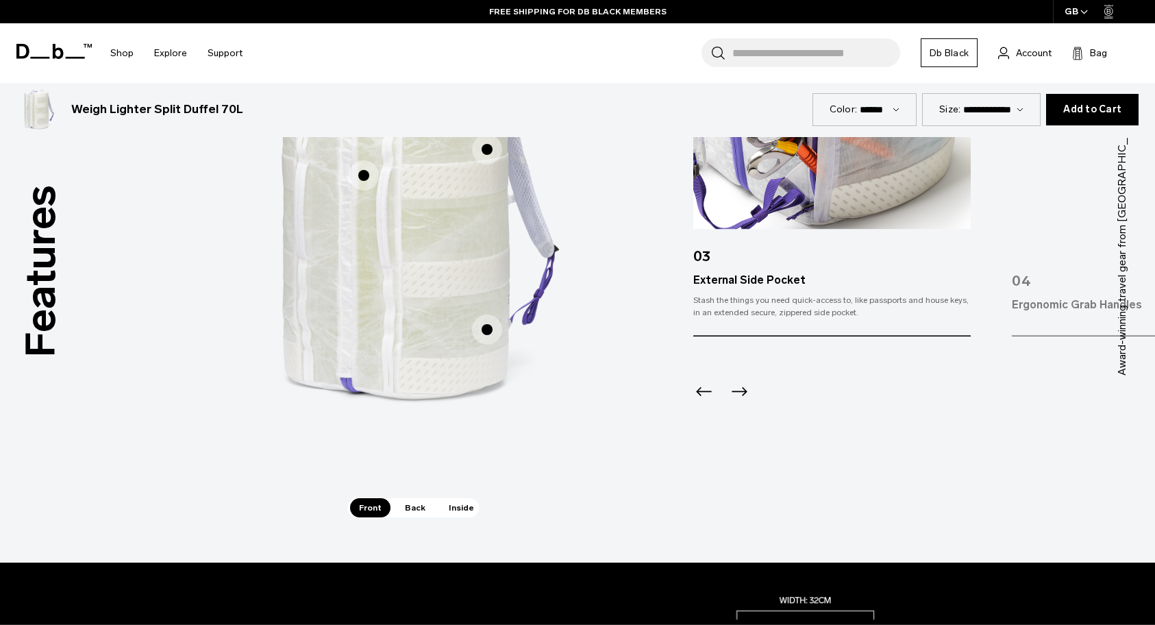
scroll to position [892, 0]
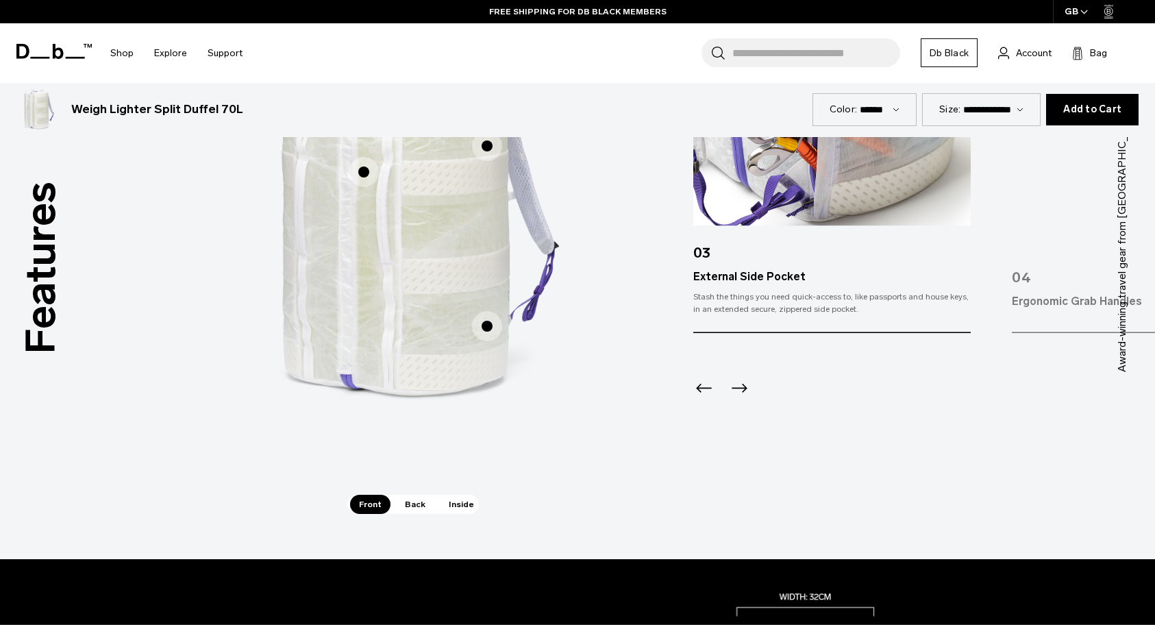
click at [411, 504] on span "Back" at bounding box center [415, 504] width 38 height 19
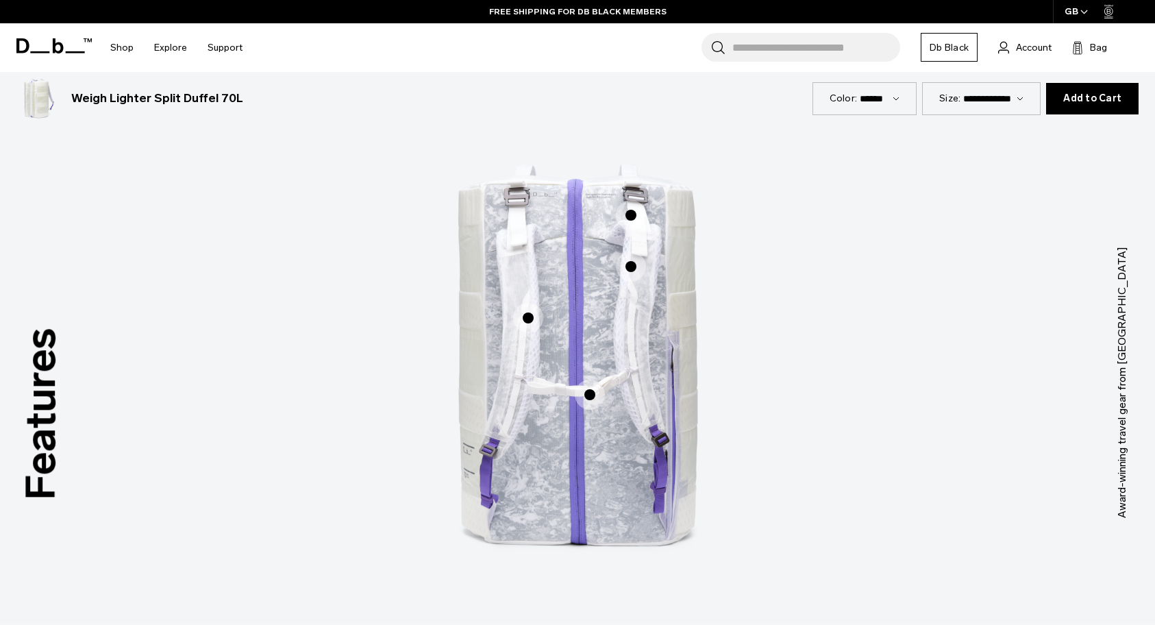
scroll to position [733, 0]
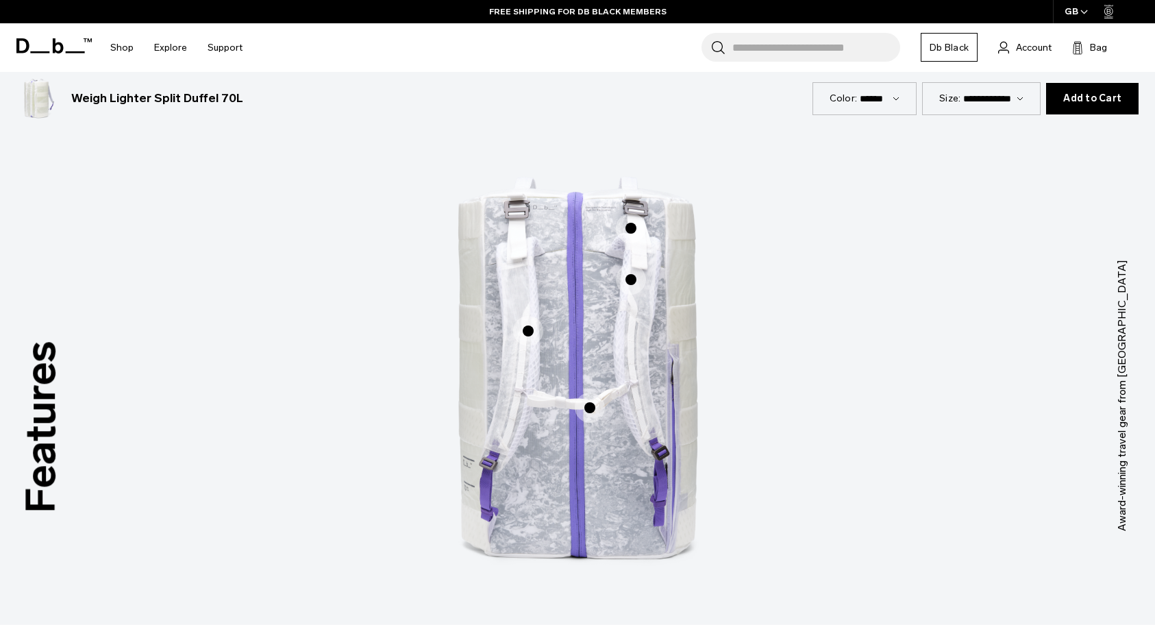
click at [534, 329] on span "2 / 3" at bounding box center [528, 331] width 30 height 30
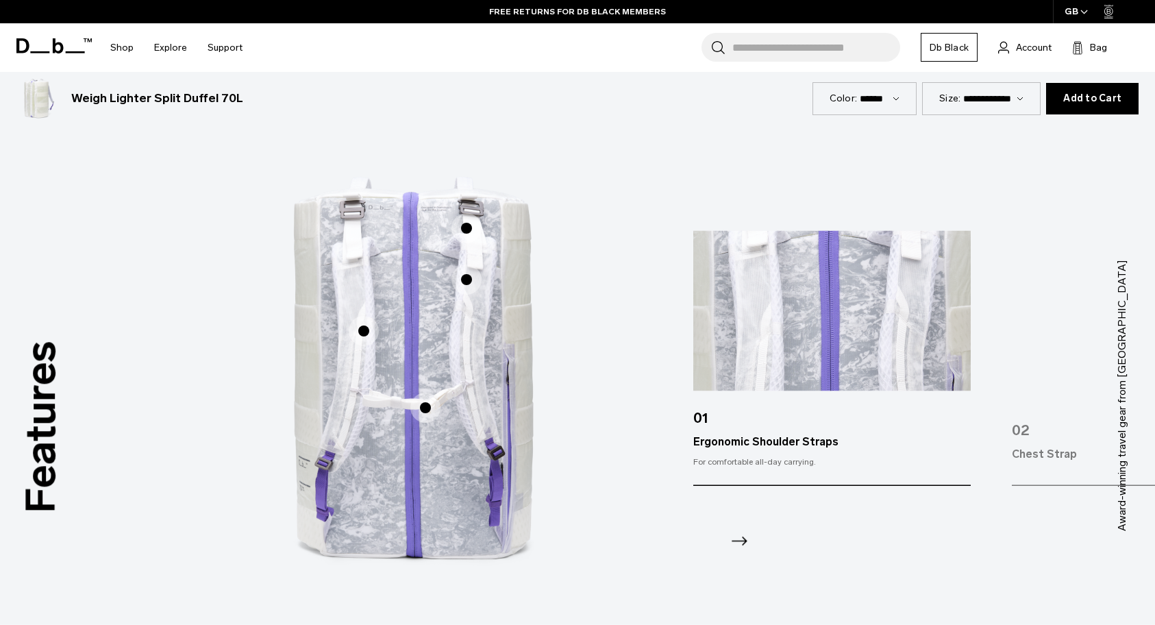
click at [470, 228] on span "2 / 3" at bounding box center [466, 228] width 30 height 30
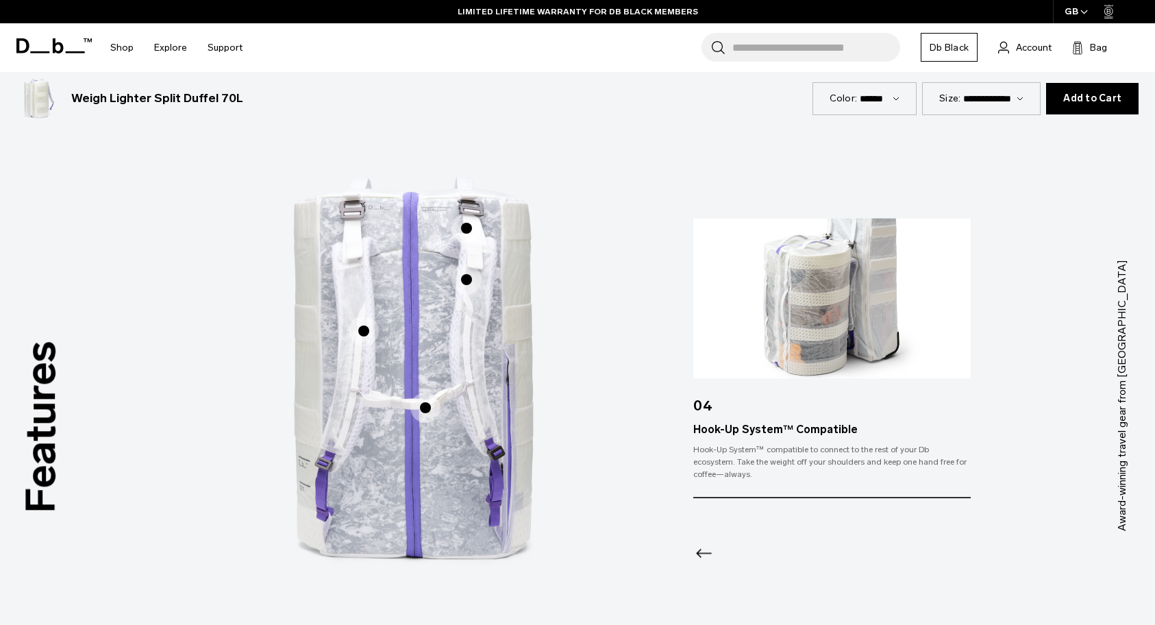
click at [470, 280] on span "2 / 3" at bounding box center [466, 279] width 30 height 30
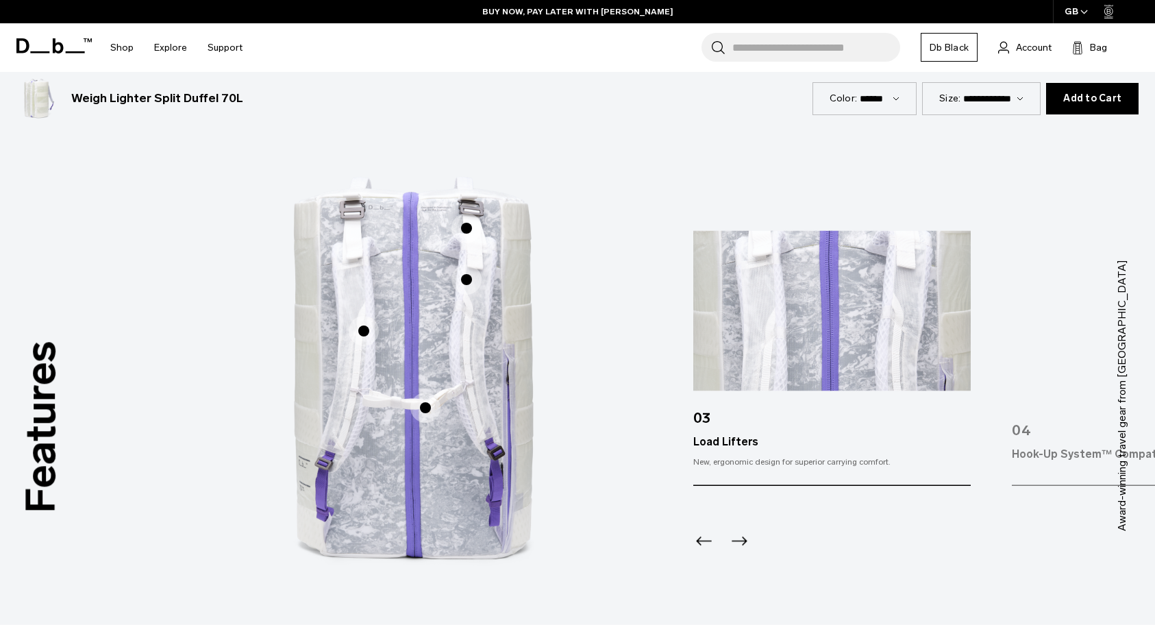
click at [428, 411] on span "2 / 3" at bounding box center [425, 408] width 30 height 30
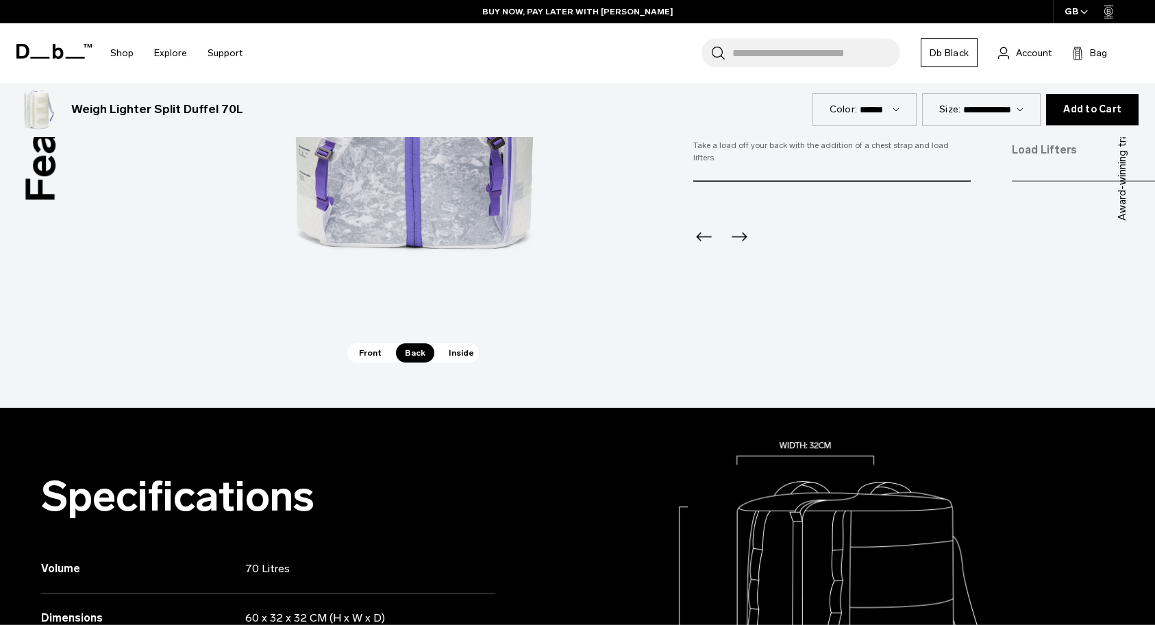
scroll to position [1044, 0]
click at [461, 351] on span "Inside" at bounding box center [461, 352] width 43 height 19
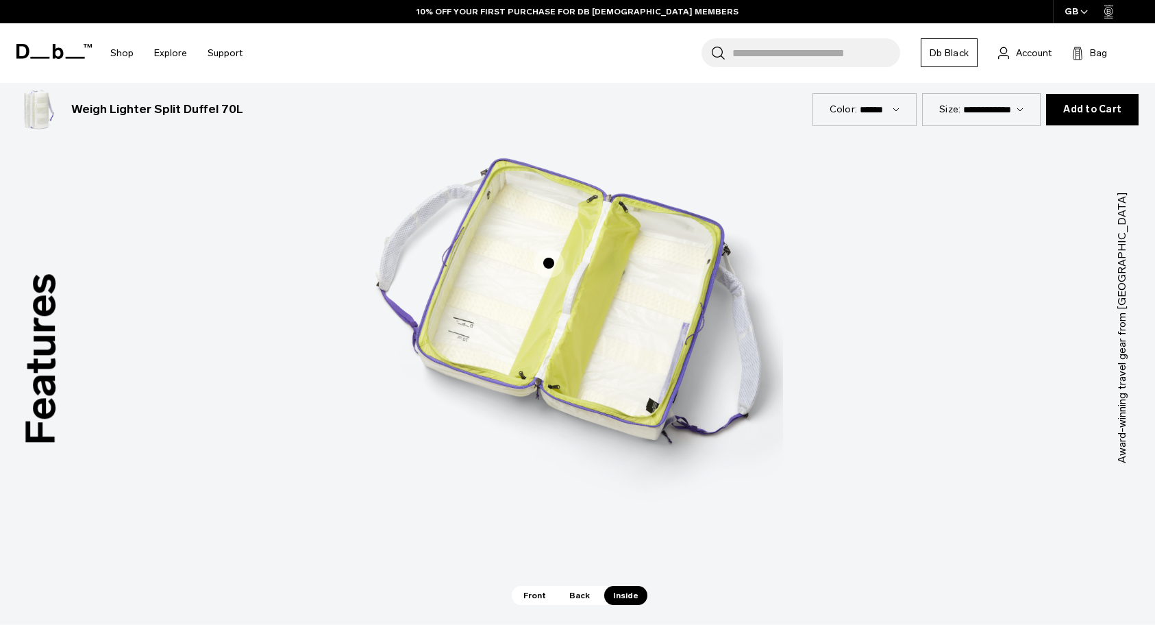
scroll to position [782, 0]
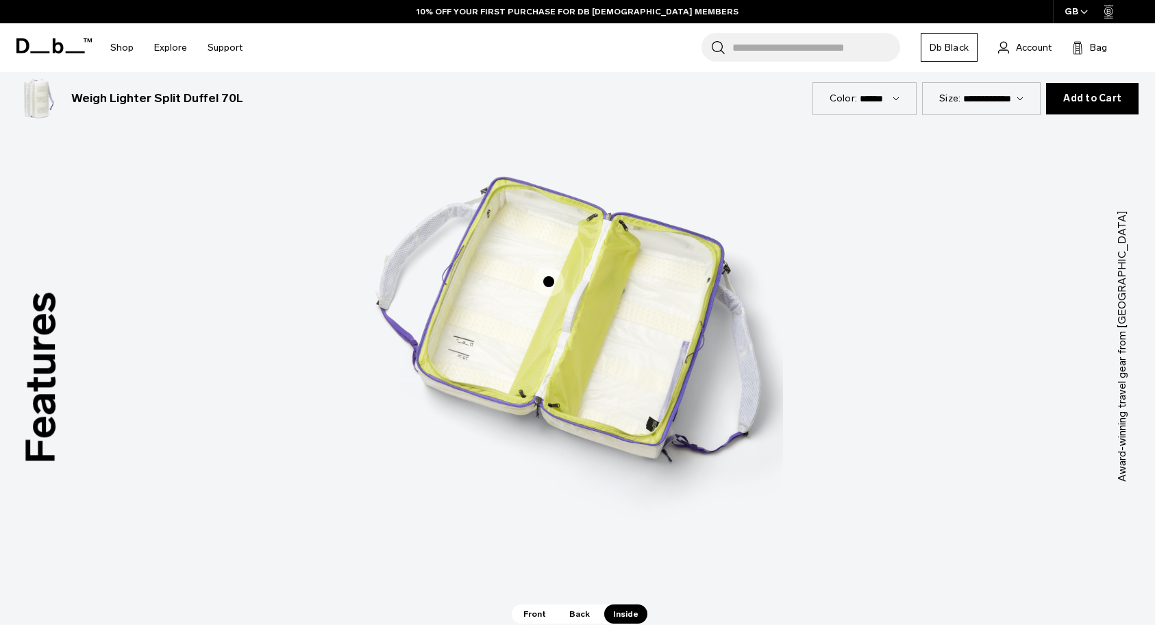
click at [545, 279] on span "3 / 3" at bounding box center [549, 281] width 30 height 30
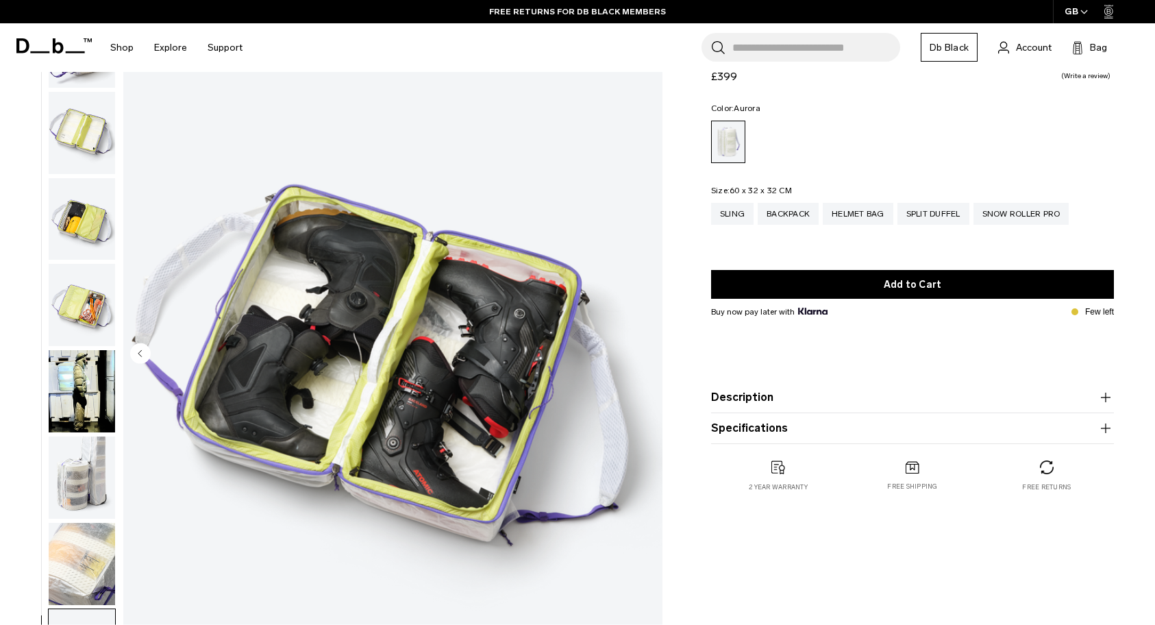
scroll to position [0, 0]
